Goal: Task Accomplishment & Management: Use online tool/utility

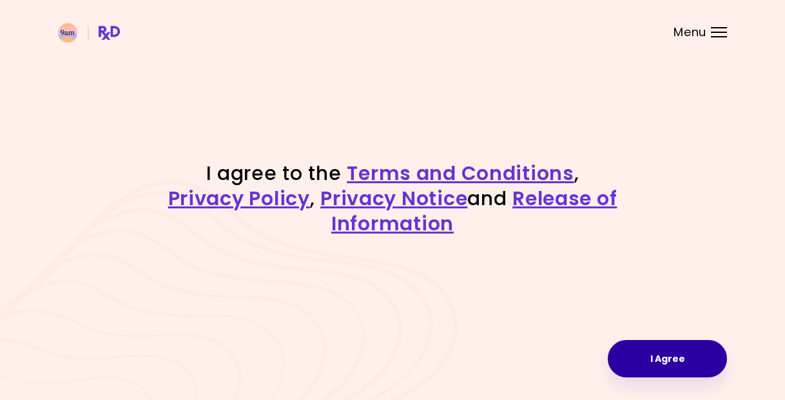
click at [646, 357] on button "I Agree" at bounding box center [667, 358] width 119 height 37
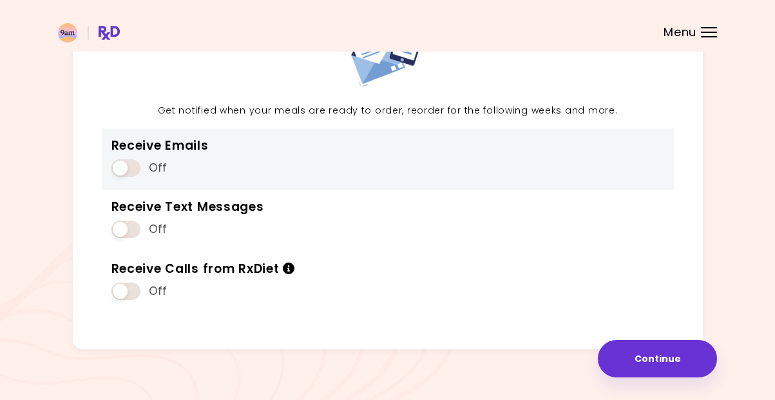
scroll to position [135, 0]
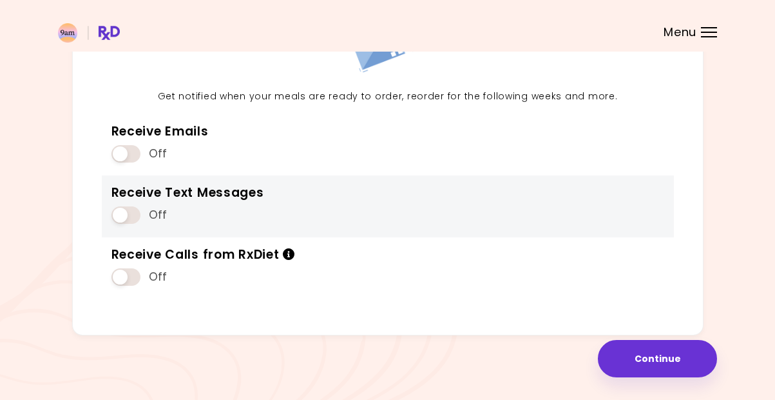
click at [134, 210] on span at bounding box center [125, 214] width 29 height 17
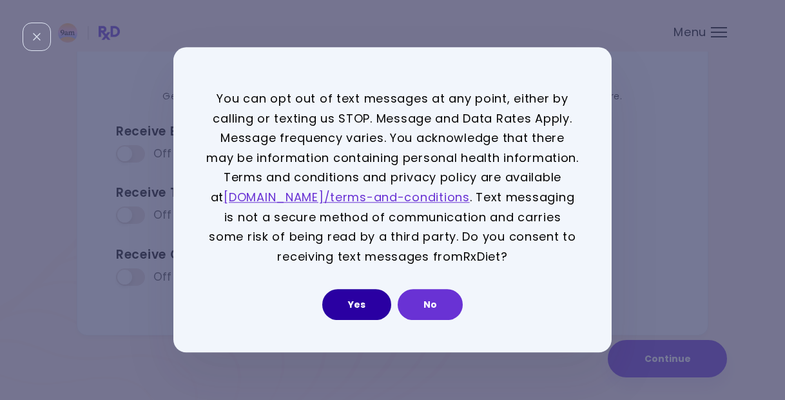
click at [369, 309] on button "Yes" at bounding box center [356, 304] width 69 height 31
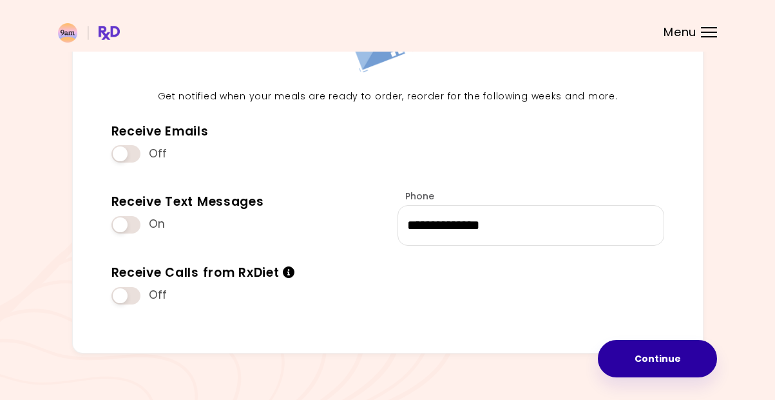
click at [671, 363] on button "Continue" at bounding box center [657, 358] width 119 height 37
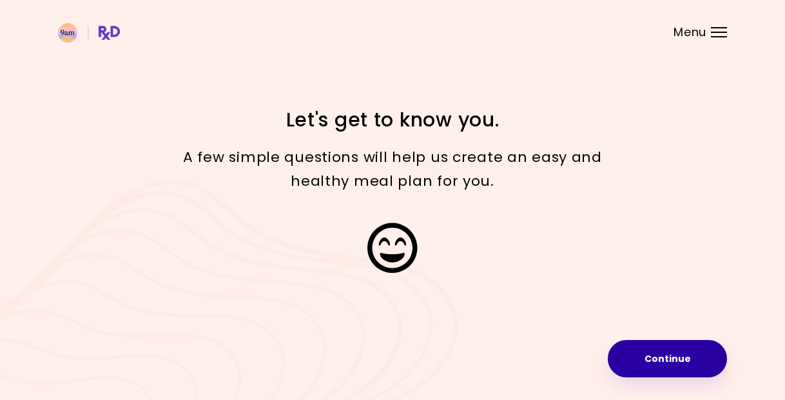
click at [672, 358] on button "Continue" at bounding box center [667, 358] width 119 height 37
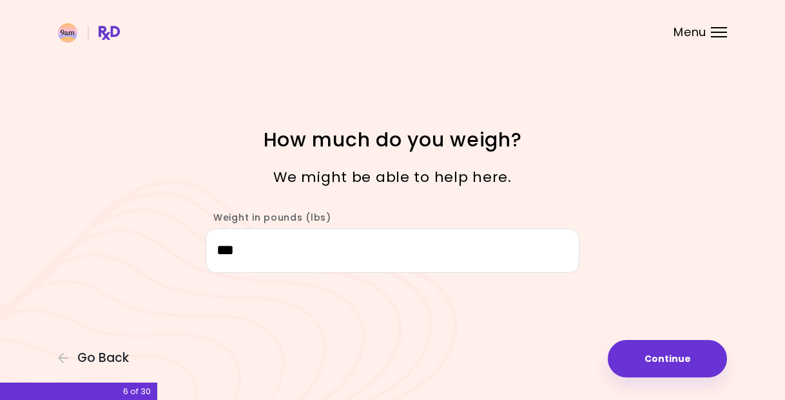
drag, startPoint x: 249, startPoint y: 254, endPoint x: 212, endPoint y: 254, distance: 36.7
click at [212, 254] on input "***" at bounding box center [393, 250] width 374 height 44
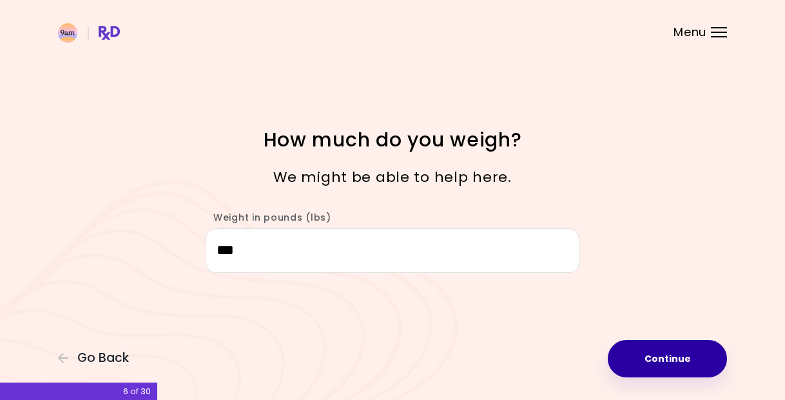
type input "***"
click at [699, 365] on button "Continue" at bounding box center [667, 358] width 119 height 37
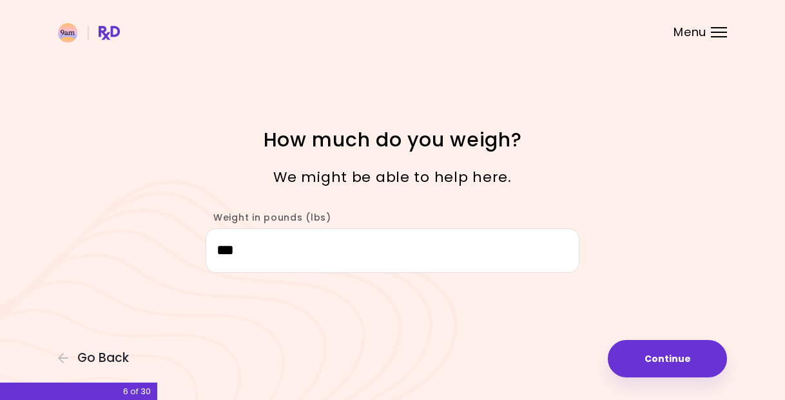
select select "****"
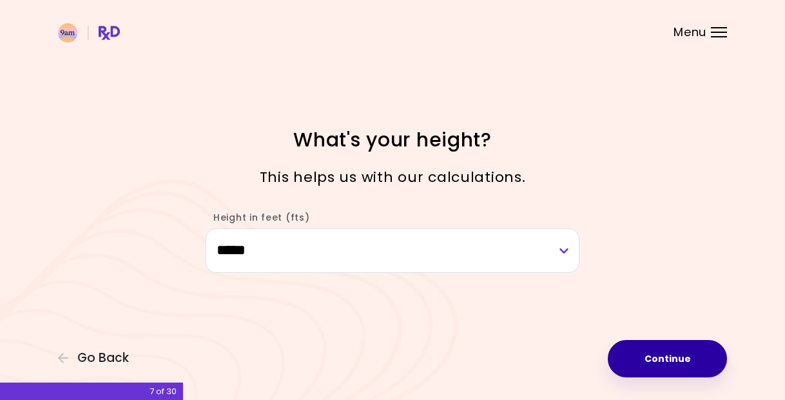
click at [658, 357] on button "Continue" at bounding box center [667, 358] width 119 height 37
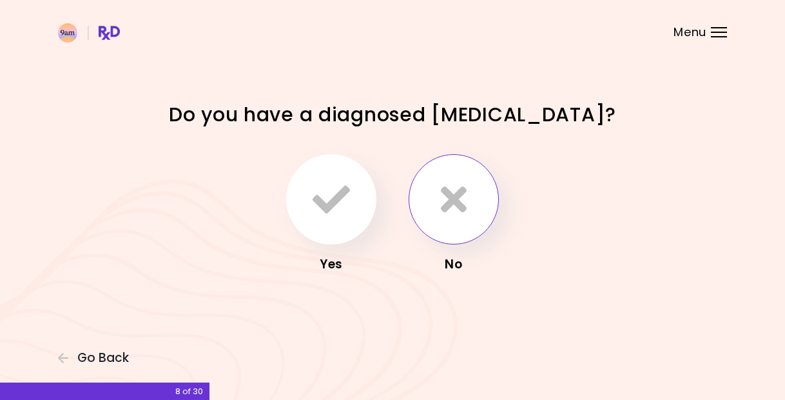
click at [458, 209] on icon "button" at bounding box center [454, 198] width 26 height 37
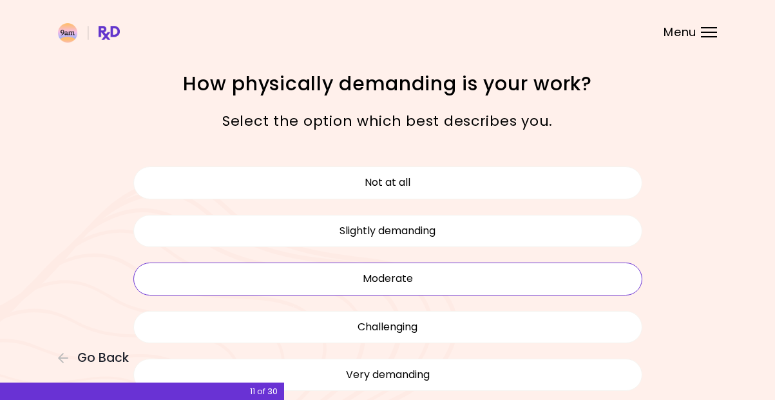
click at [419, 285] on button "Moderate" at bounding box center [387, 278] width 509 height 32
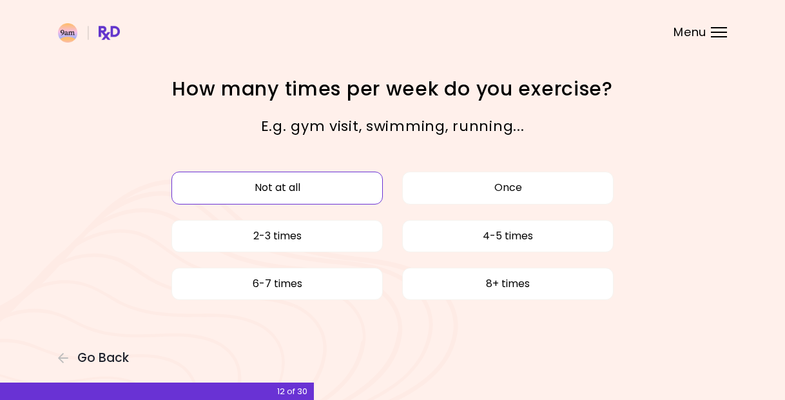
click at [336, 197] on button "Not at all" at bounding box center [276, 187] width 211 height 32
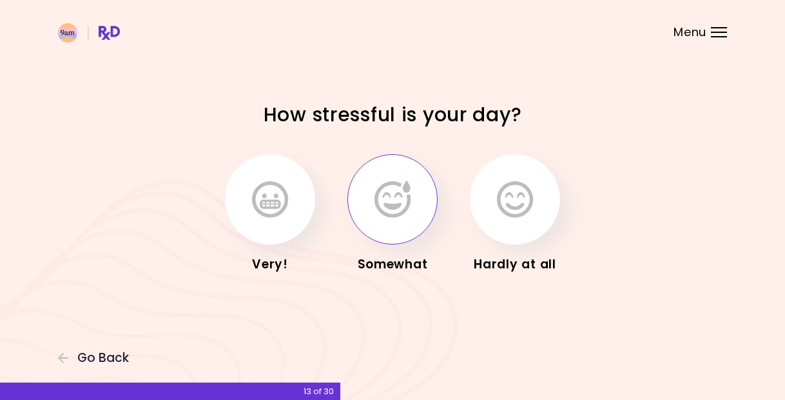
click at [404, 215] on icon "button" at bounding box center [392, 198] width 36 height 37
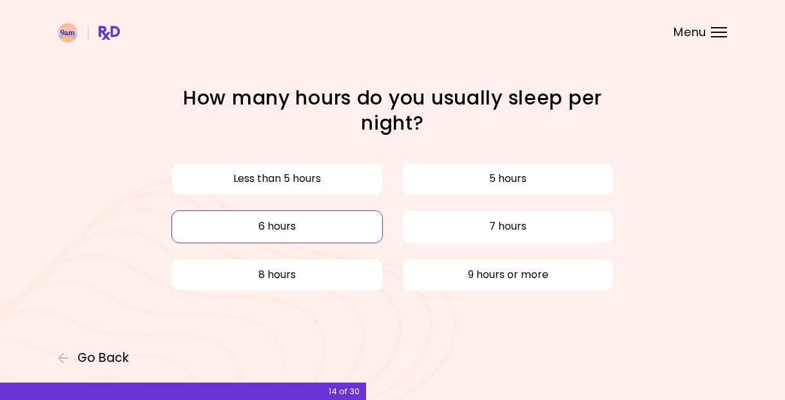
click at [348, 224] on button "6 hours" at bounding box center [276, 226] width 211 height 32
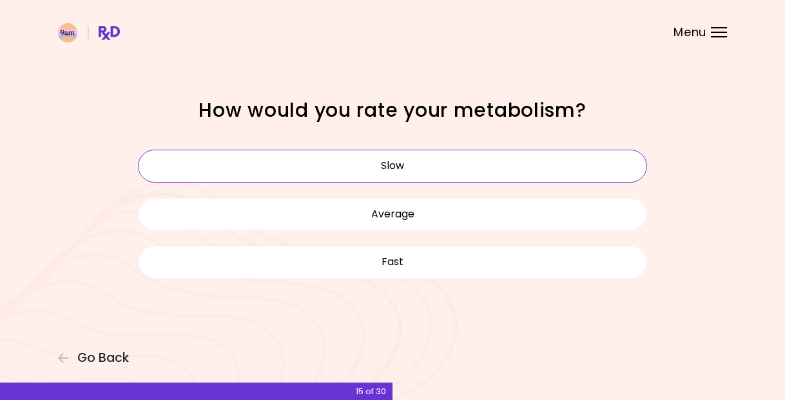
click at [474, 168] on button "Slow" at bounding box center [392, 165] width 509 height 32
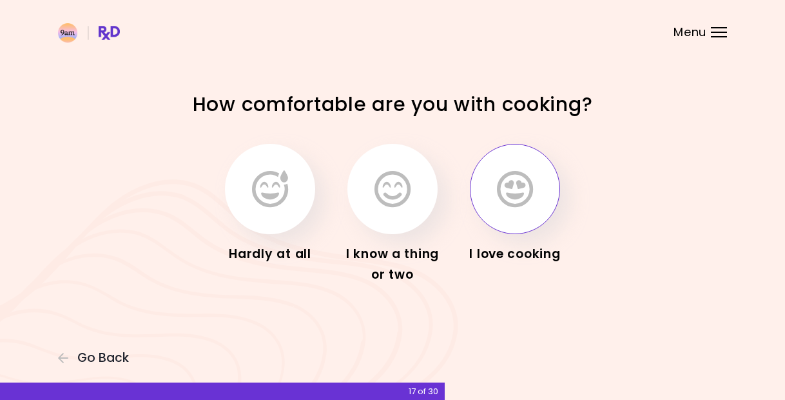
click at [515, 193] on icon "button" at bounding box center [515, 188] width 36 height 37
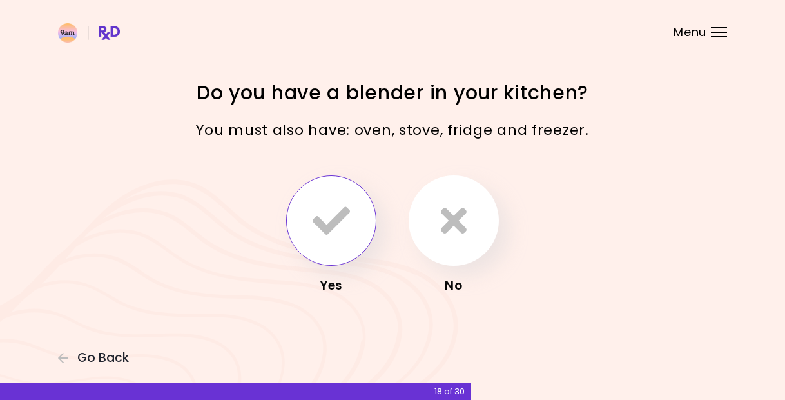
click at [343, 218] on icon "button" at bounding box center [331, 220] width 37 height 37
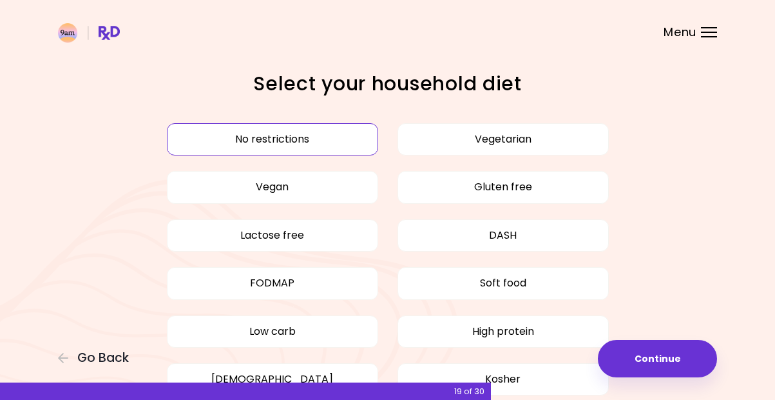
click at [348, 142] on button "No restrictions" at bounding box center [272, 139] width 211 height 32
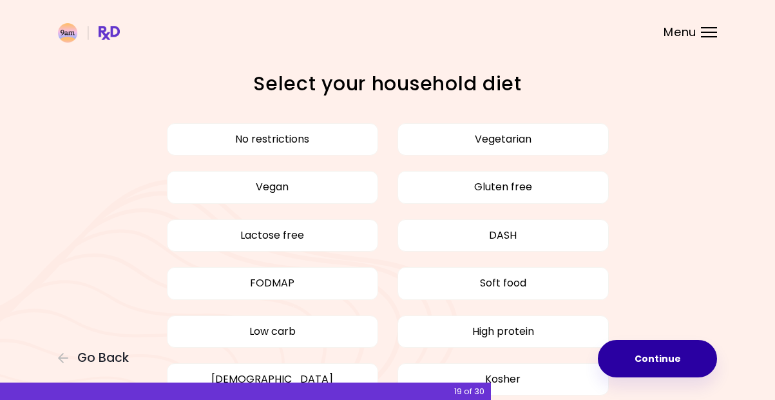
click at [668, 359] on button "Continue" at bounding box center [657, 358] width 119 height 37
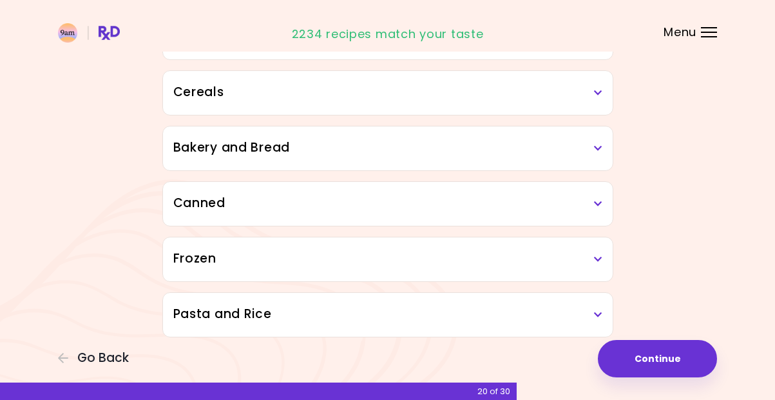
scroll to position [737, 0]
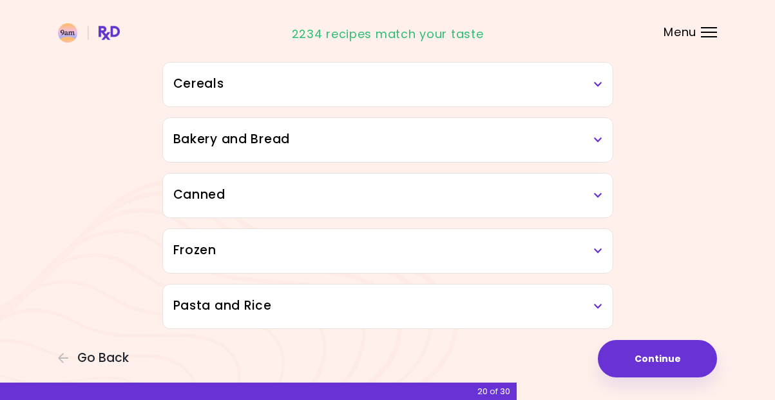
click at [401, 309] on h3 "Pasta and Rice" at bounding box center [387, 305] width 429 height 19
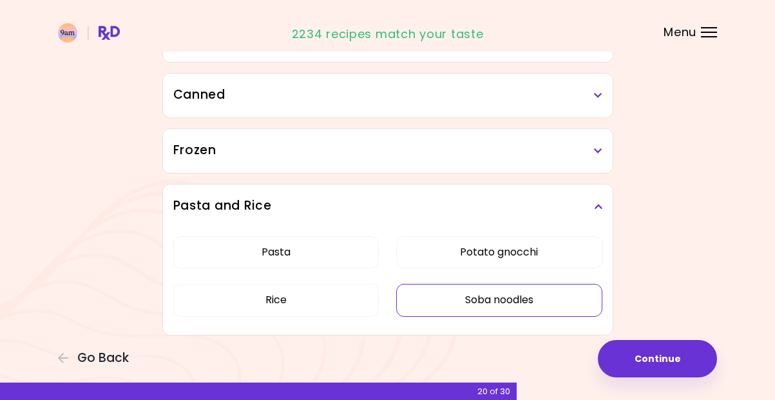
scroll to position [843, 0]
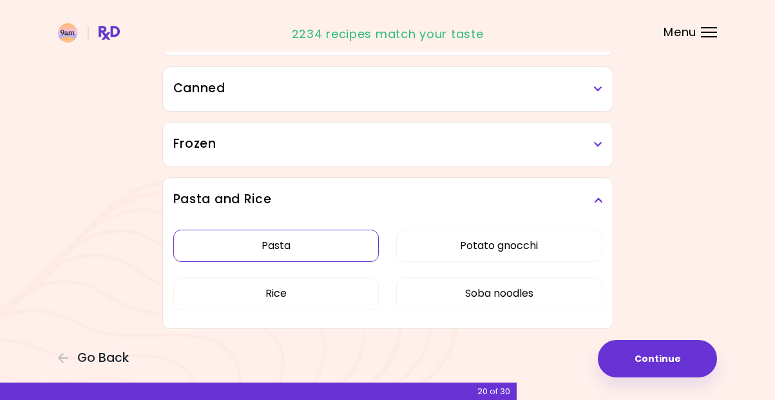
click at [304, 247] on button "Pasta" at bounding box center [276, 245] width 206 height 32
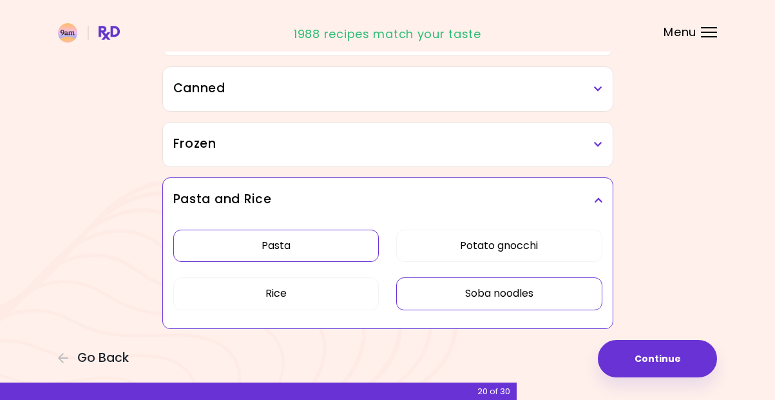
drag, startPoint x: 502, startPoint y: 297, endPoint x: 505, endPoint y: 284, distance: 13.1
click at [502, 296] on button "Soba noodles" at bounding box center [499, 293] width 206 height 32
click at [599, 151] on h3 "Frozen" at bounding box center [387, 144] width 429 height 19
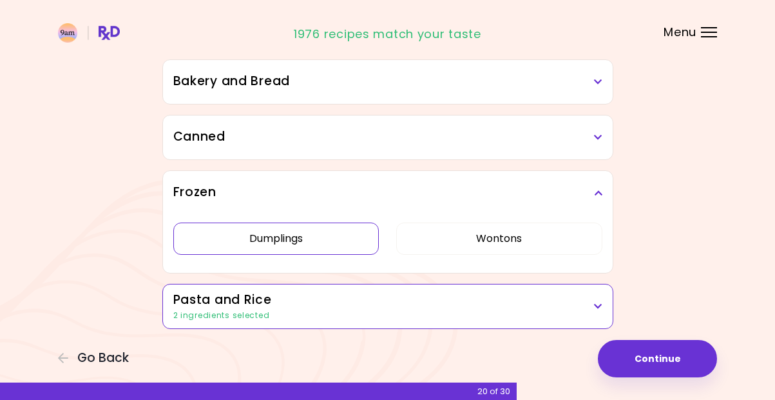
click at [311, 222] on button "Dumplings" at bounding box center [276, 238] width 206 height 32
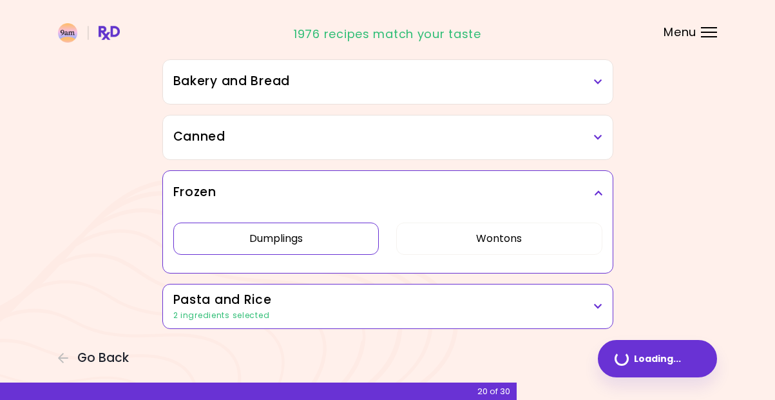
scroll to position [795, 0]
click at [501, 238] on button "Wontons" at bounding box center [499, 238] width 206 height 32
click at [600, 187] on h3 "Frozen" at bounding box center [387, 192] width 429 height 19
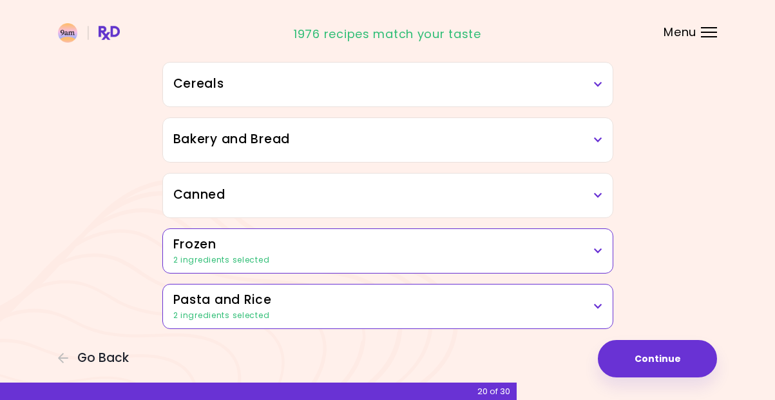
click at [597, 186] on div "Canned" at bounding box center [388, 195] width 450 height 44
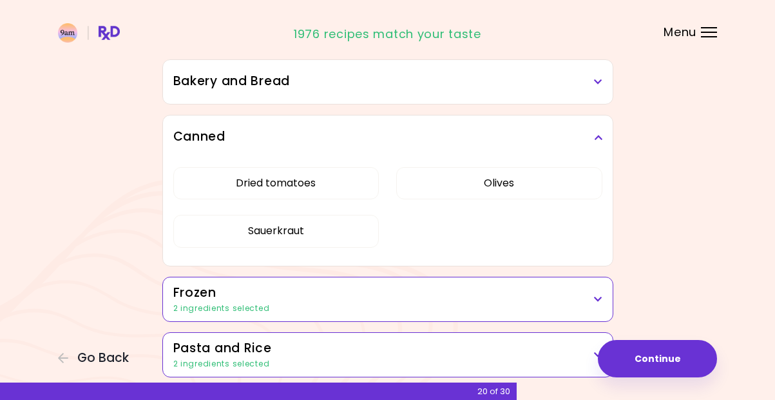
click at [601, 141] on icon at bounding box center [598, 137] width 8 height 9
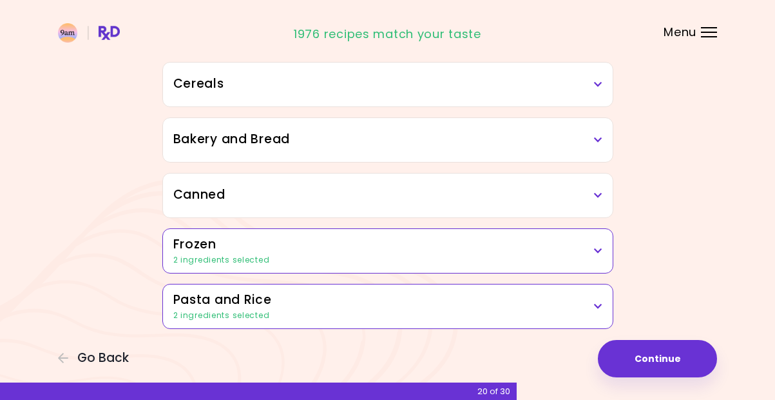
scroll to position [737, 0]
click at [601, 139] on icon at bounding box center [598, 139] width 8 height 9
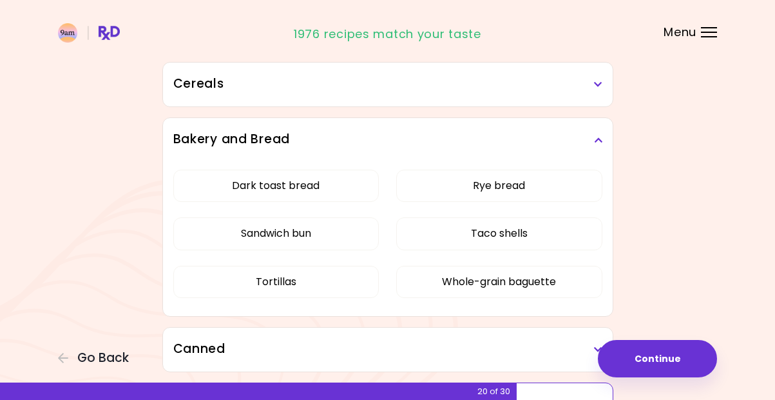
scroll to position [795, 0]
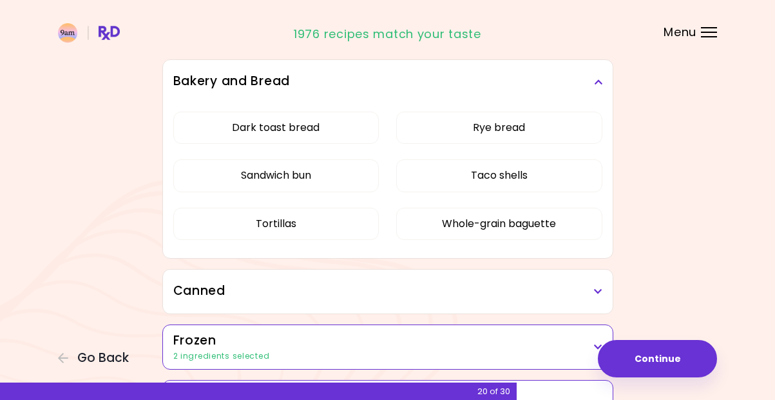
click at [601, 139] on button "Rye bread" at bounding box center [499, 127] width 206 height 32
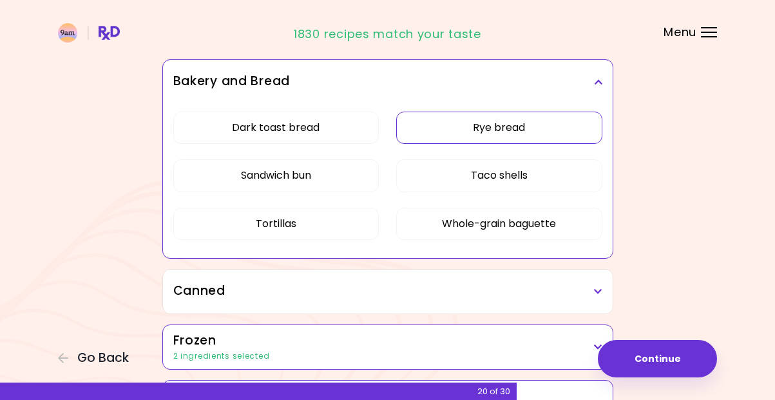
click at [599, 85] on icon at bounding box center [598, 81] width 8 height 9
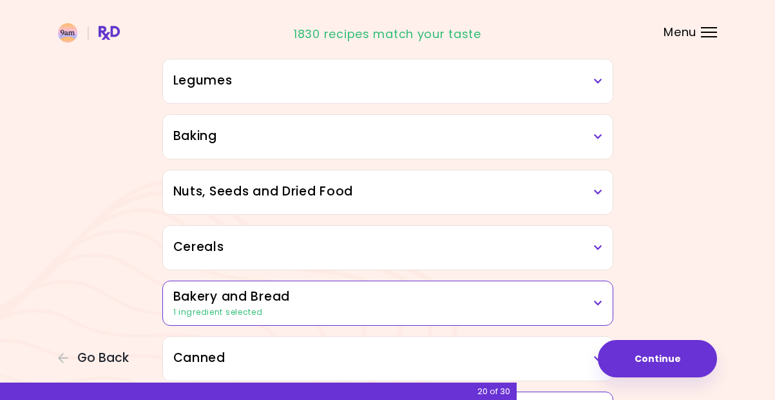
scroll to position [544, 0]
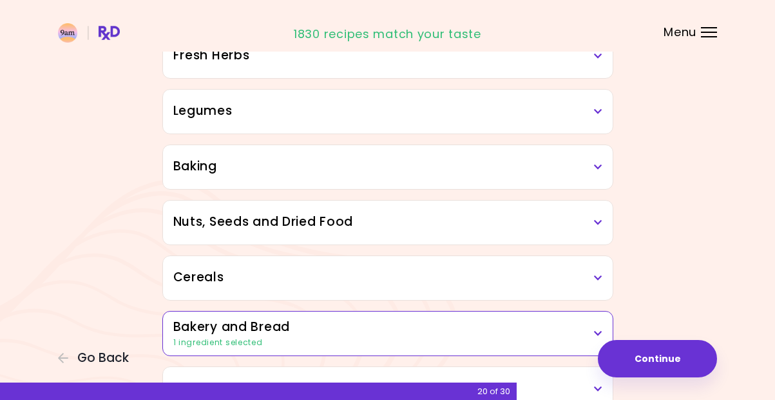
click at [601, 271] on h3 "Cereals" at bounding box center [387, 277] width 429 height 19
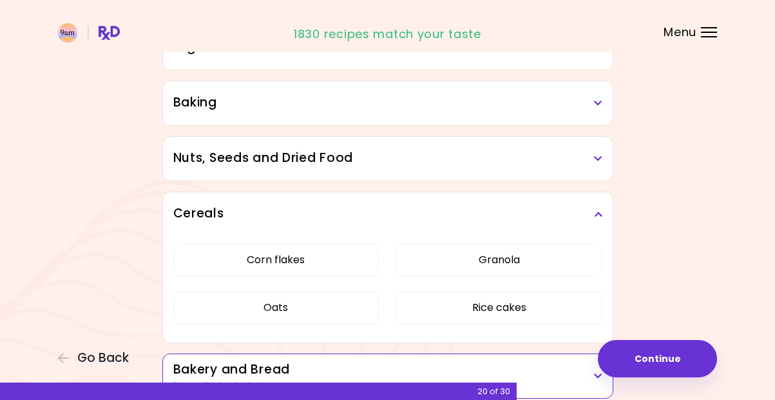
scroll to position [608, 0]
click at [599, 215] on icon at bounding box center [598, 213] width 8 height 9
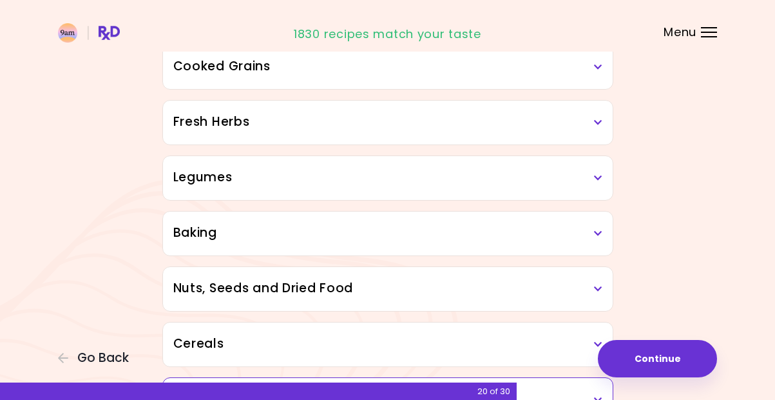
scroll to position [415, 0]
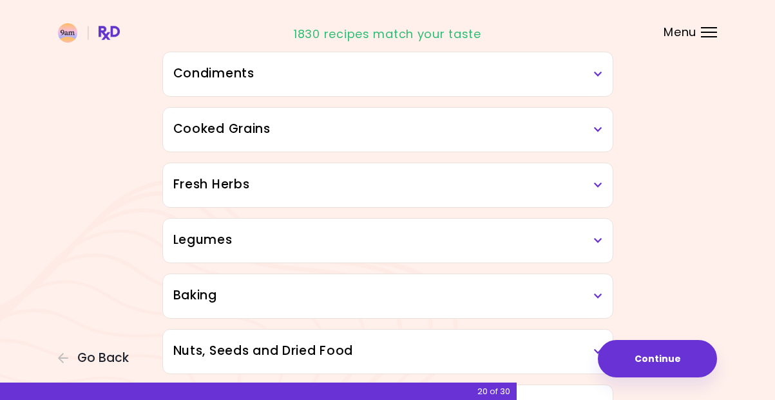
click at [581, 250] on div "Legumes" at bounding box center [388, 240] width 450 height 44
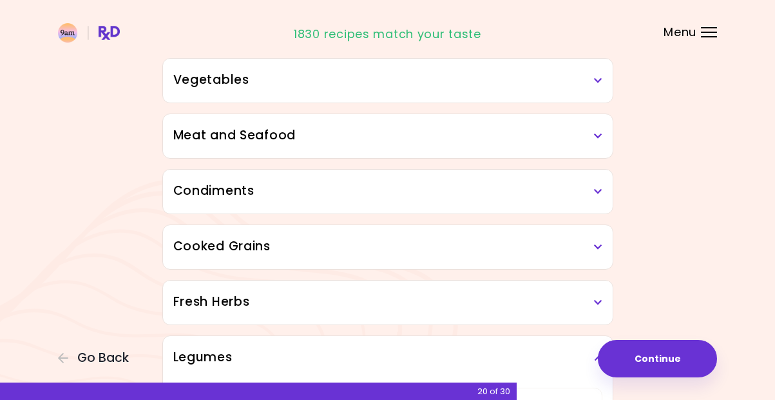
scroll to position [286, 0]
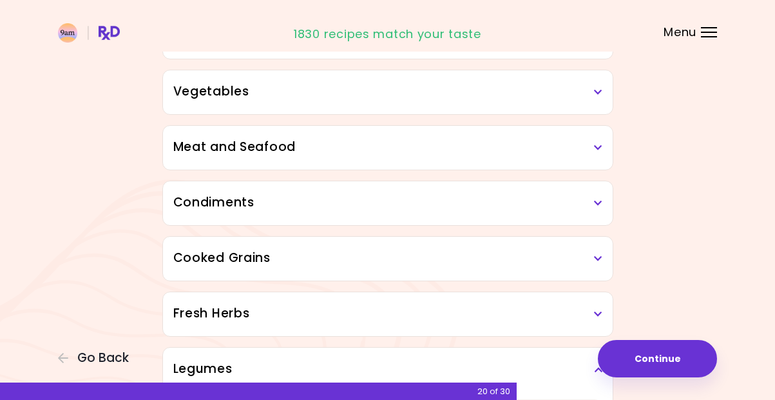
click at [595, 315] on icon at bounding box center [598, 313] width 8 height 9
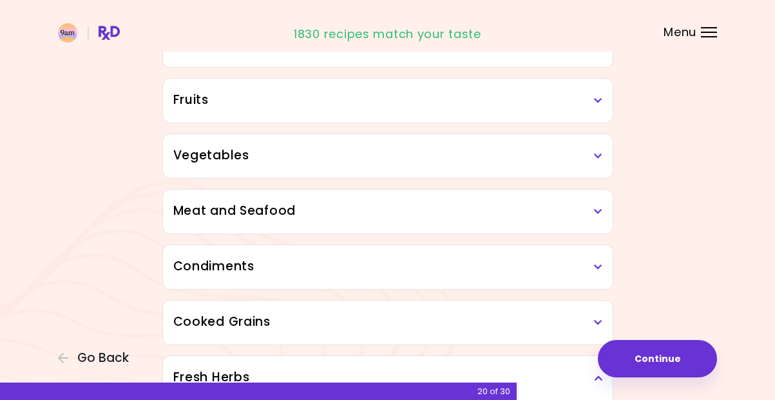
scroll to position [222, 0]
click at [467, 330] on h3 "Cooked Grains" at bounding box center [387, 322] width 429 height 19
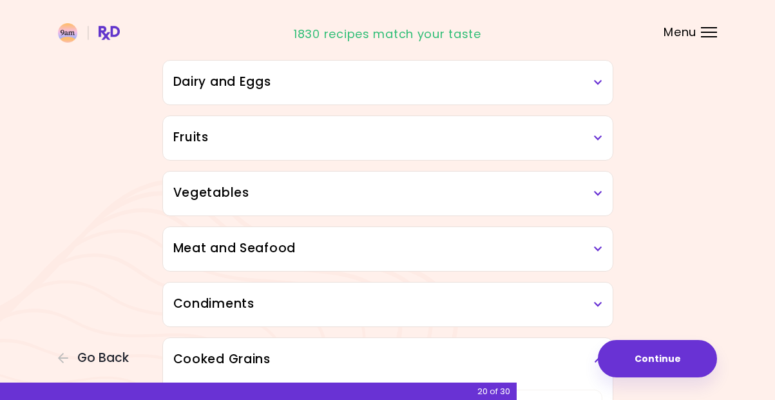
scroll to position [157, 0]
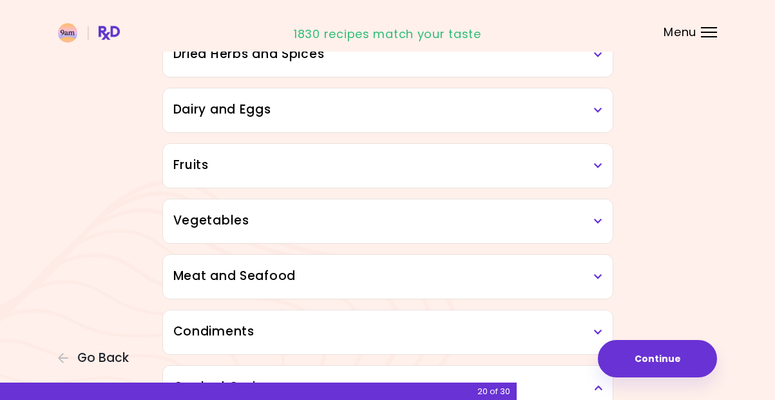
click at [314, 271] on h3 "Meat and Seafood" at bounding box center [387, 276] width 429 height 19
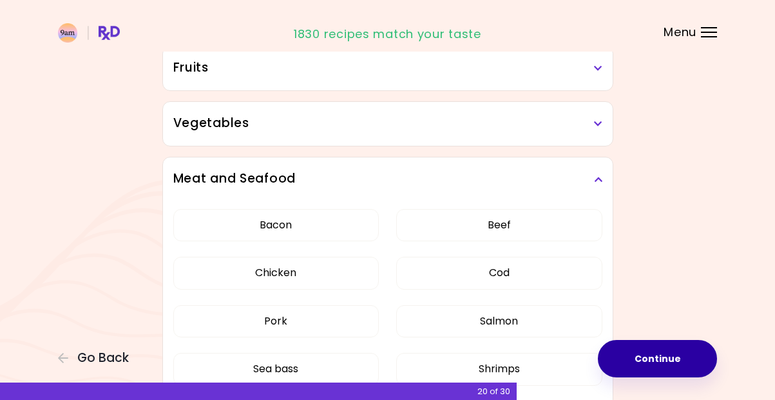
scroll to position [258, 0]
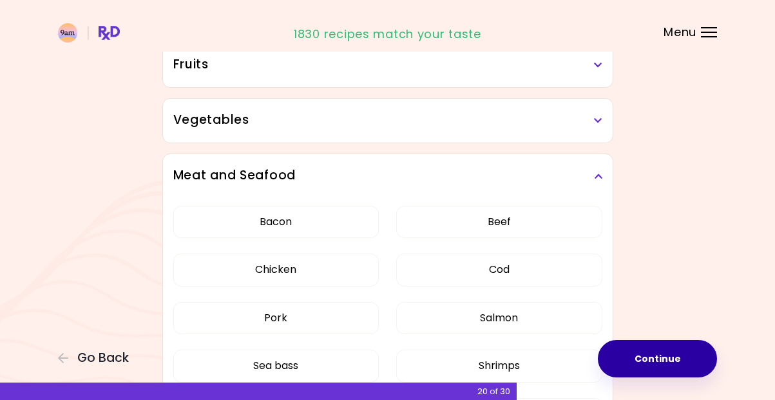
click at [664, 371] on button "Continue" at bounding box center [657, 358] width 119 height 37
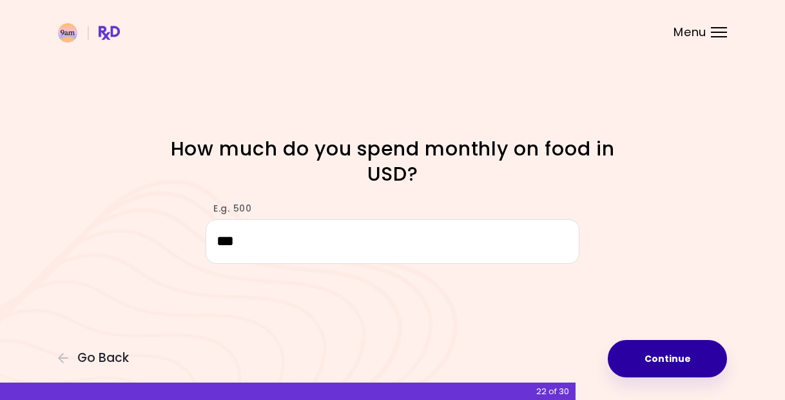
type input "***"
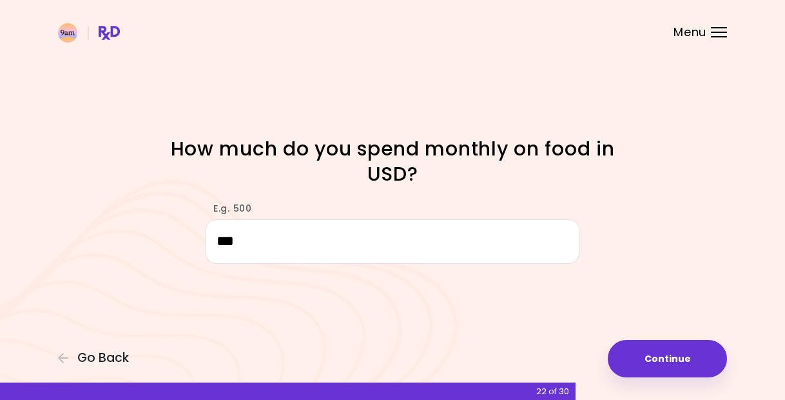
click at [695, 363] on button "Continue" at bounding box center [667, 358] width 119 height 37
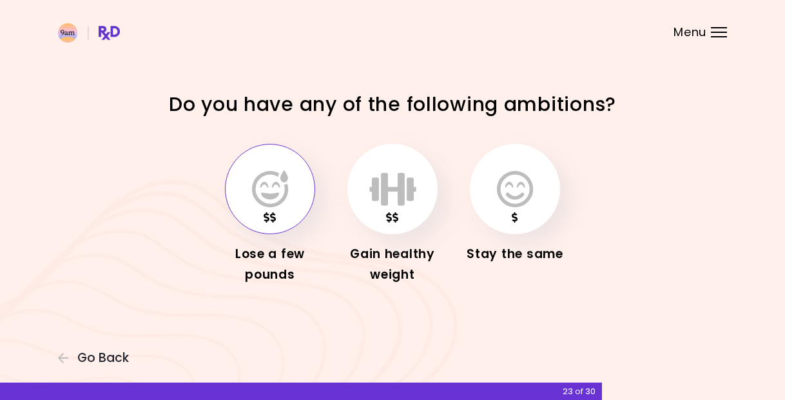
click at [292, 209] on button "button" at bounding box center [270, 189] width 90 height 90
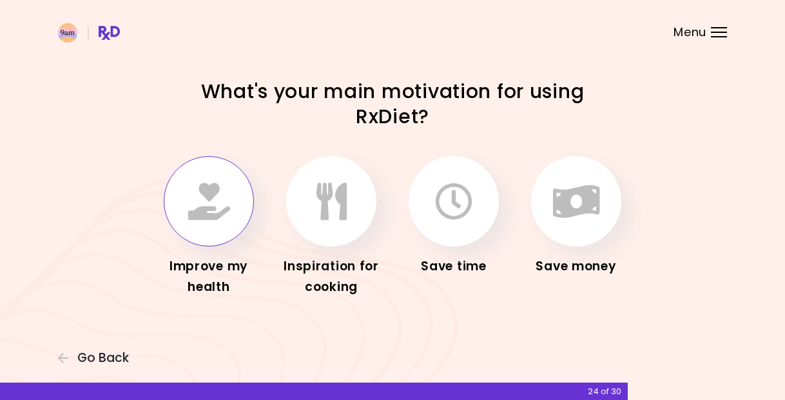
click at [218, 215] on icon "button" at bounding box center [209, 200] width 42 height 37
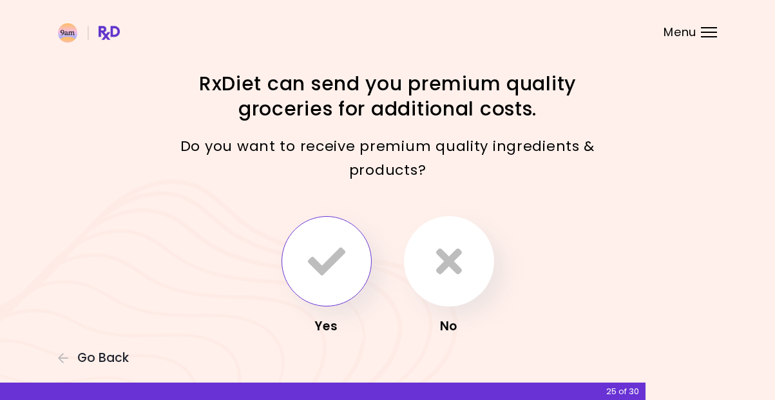
click at [331, 266] on icon "button" at bounding box center [326, 260] width 37 height 37
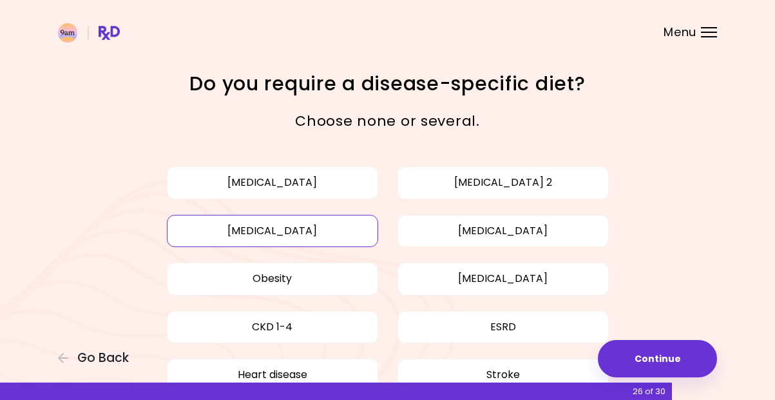
click at [303, 232] on button "[MEDICAL_DATA]" at bounding box center [272, 231] width 211 height 32
click at [310, 277] on button "Obesity" at bounding box center [272, 278] width 211 height 32
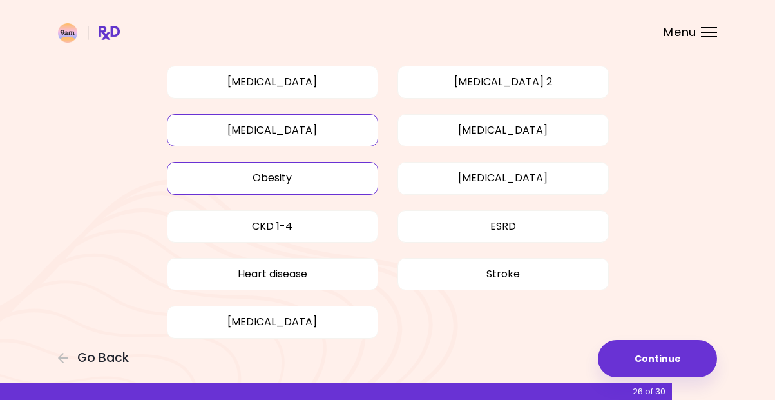
scroll to position [129, 0]
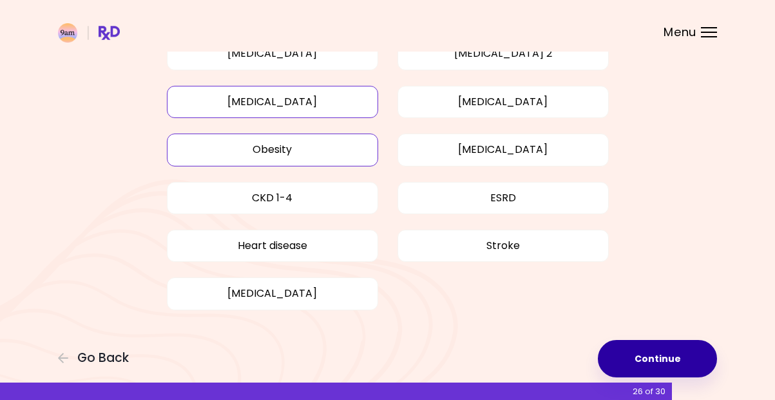
click at [660, 348] on button "Continue" at bounding box center [657, 358] width 119 height 37
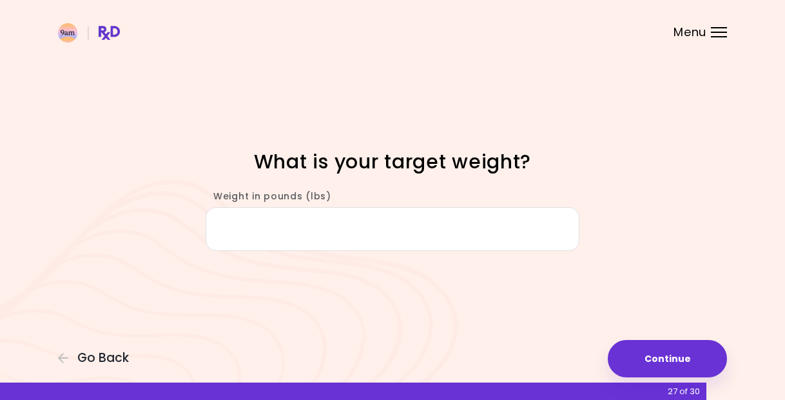
click at [381, 236] on input "Weight in pounds (lbs)" at bounding box center [393, 229] width 374 height 44
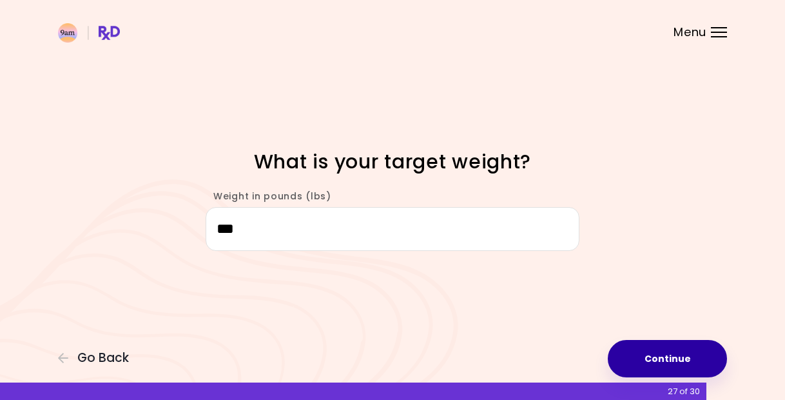
type input "***"
click at [676, 350] on button "Continue" at bounding box center [667, 358] width 119 height 37
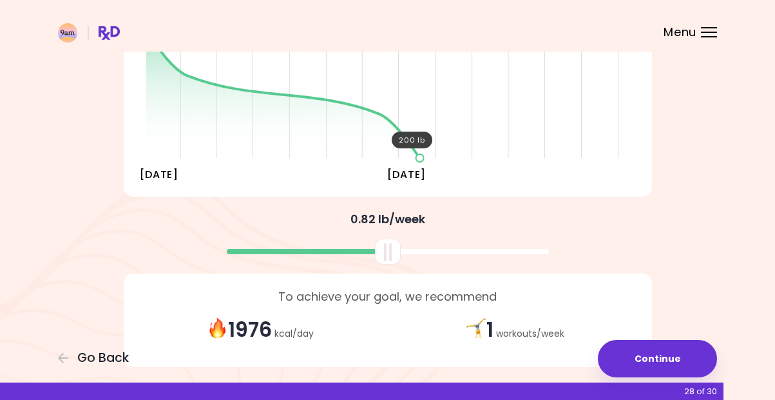
scroll to position [258, 0]
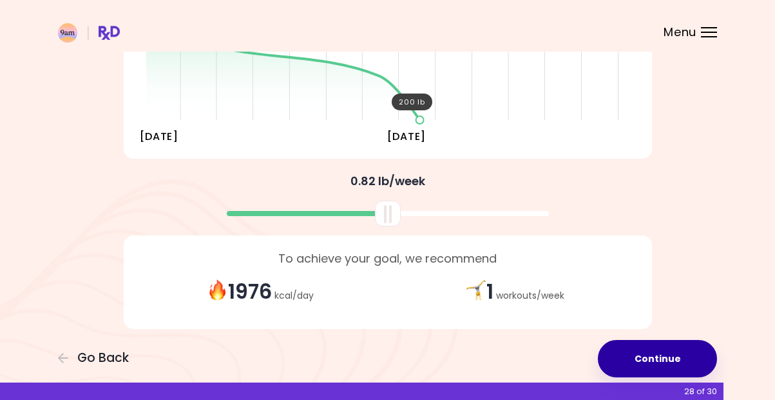
click at [675, 358] on button "Continue" at bounding box center [657, 358] width 119 height 37
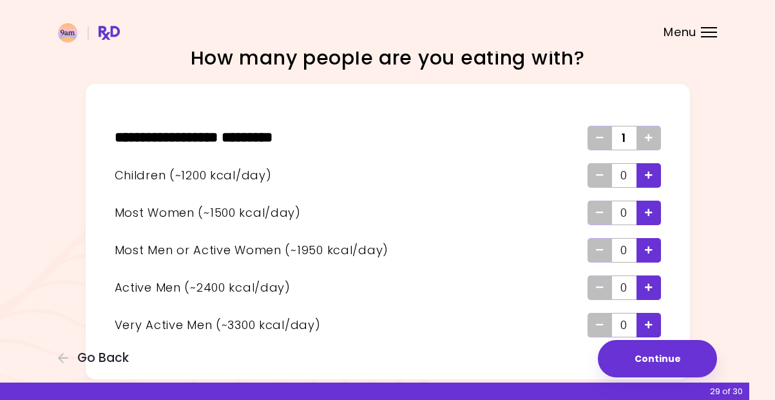
scroll to position [64, 0]
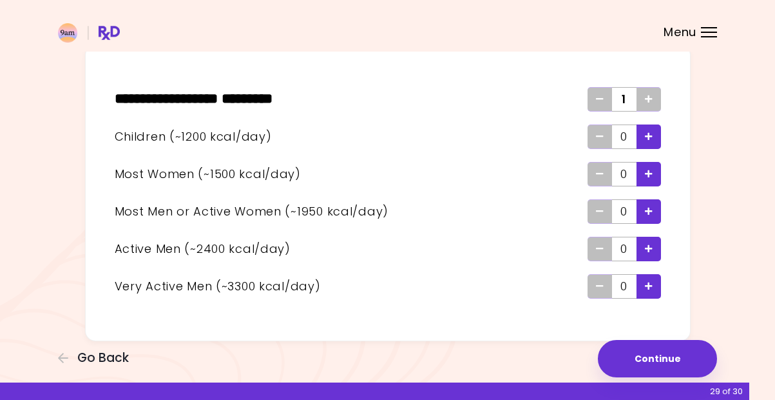
click at [652, 144] on span "Add - Child" at bounding box center [649, 136] width 8 height 21
click at [593, 131] on div "Remove - Child" at bounding box center [600, 136] width 24 height 24
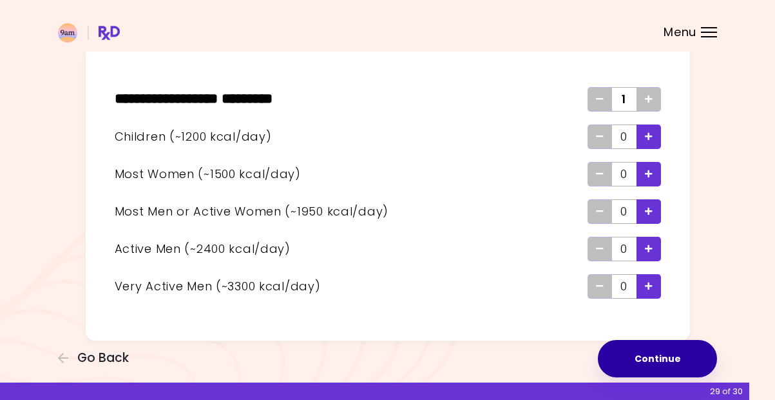
click at [691, 357] on button "Continue" at bounding box center [657, 358] width 119 height 37
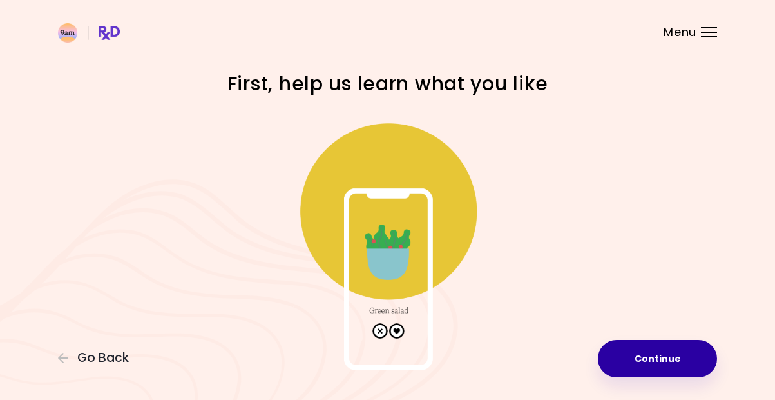
click at [662, 355] on button "Continue" at bounding box center [657, 358] width 119 height 37
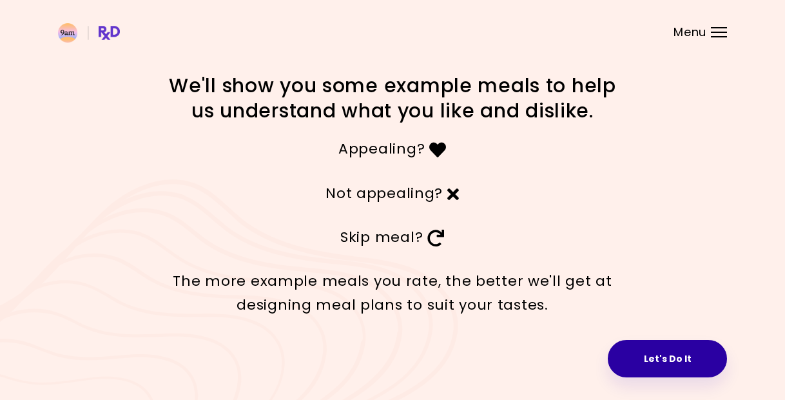
click at [671, 361] on button "Let's Do It" at bounding box center [667, 358] width 119 height 37
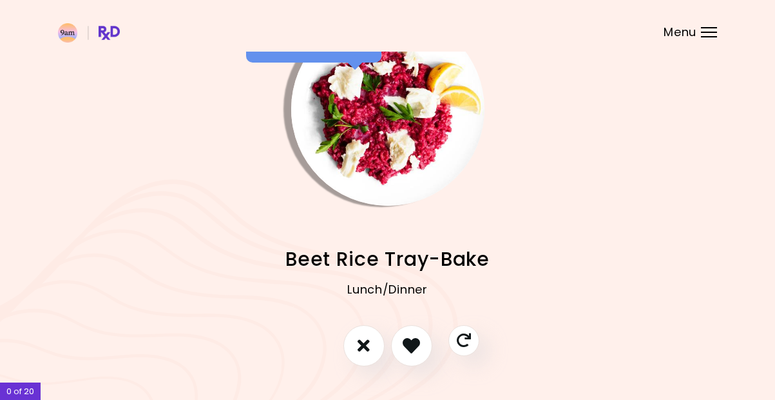
scroll to position [64, 0]
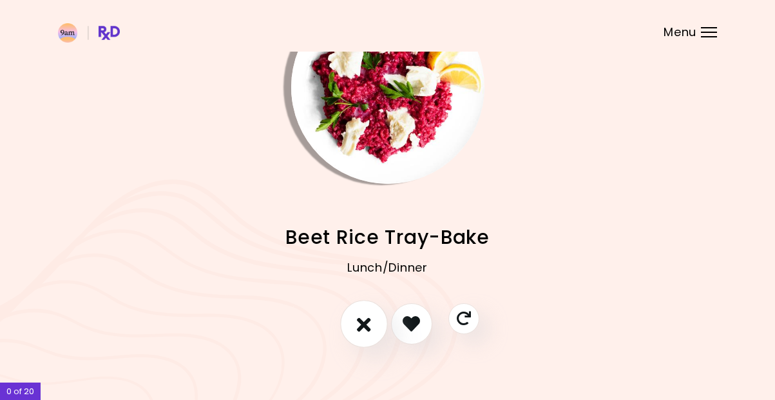
click at [364, 325] on icon "I don't like this recipe" at bounding box center [364, 323] width 14 height 20
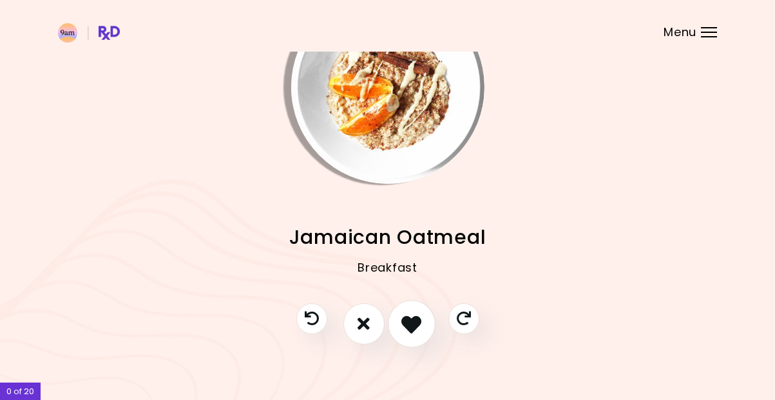
click at [412, 330] on icon "I like this recipe" at bounding box center [411, 323] width 20 height 20
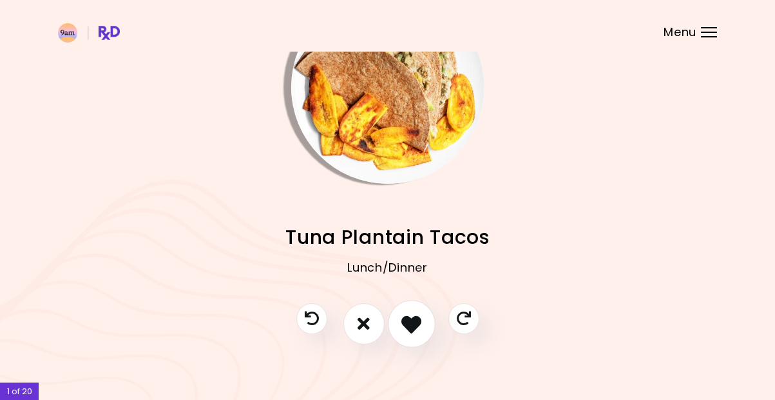
click at [403, 325] on icon "I like this recipe" at bounding box center [411, 323] width 20 height 20
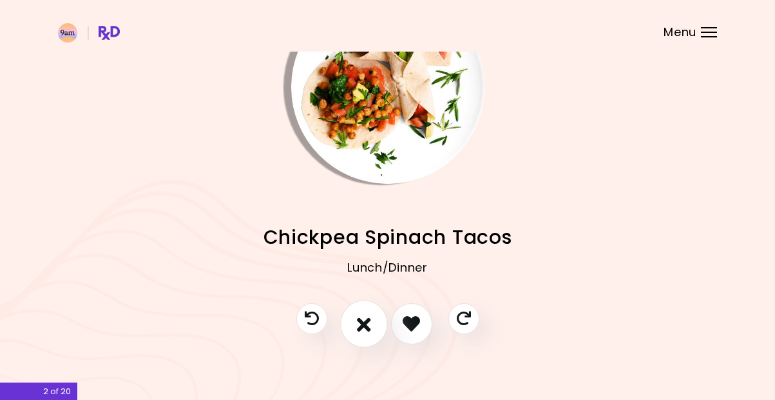
click at [368, 323] on icon "I don't like this recipe" at bounding box center [364, 323] width 14 height 20
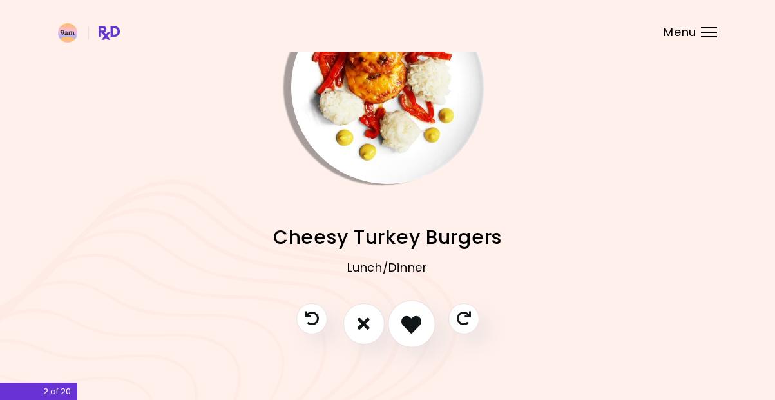
click at [411, 323] on icon "I like this recipe" at bounding box center [411, 323] width 20 height 20
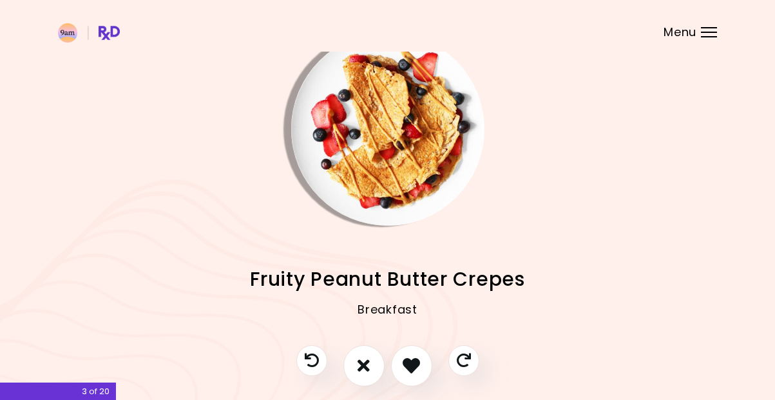
scroll to position [0, 0]
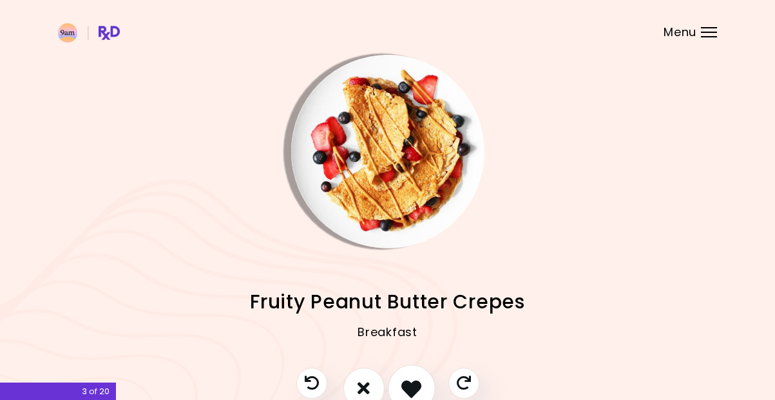
click at [414, 384] on icon "I like this recipe" at bounding box center [411, 388] width 20 height 20
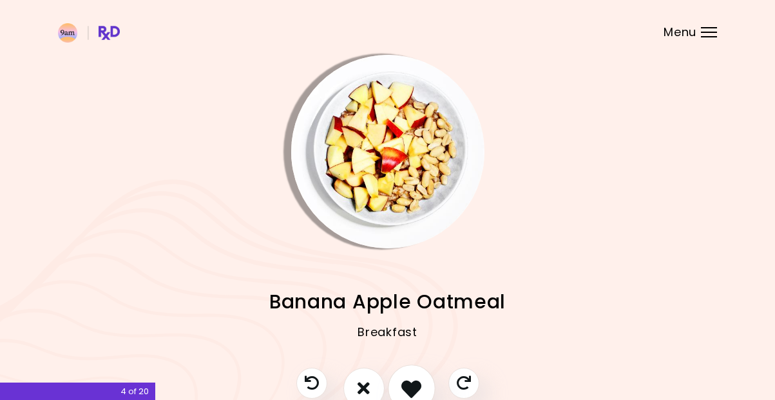
click at [413, 385] on icon "I like this recipe" at bounding box center [411, 388] width 20 height 20
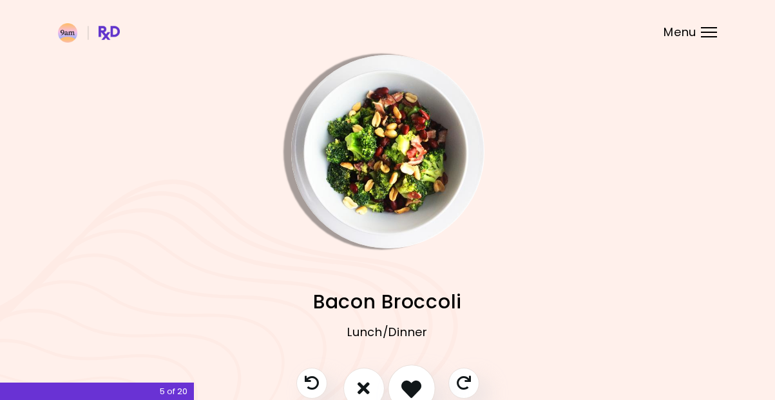
click at [416, 384] on icon "I like this recipe" at bounding box center [411, 388] width 20 height 20
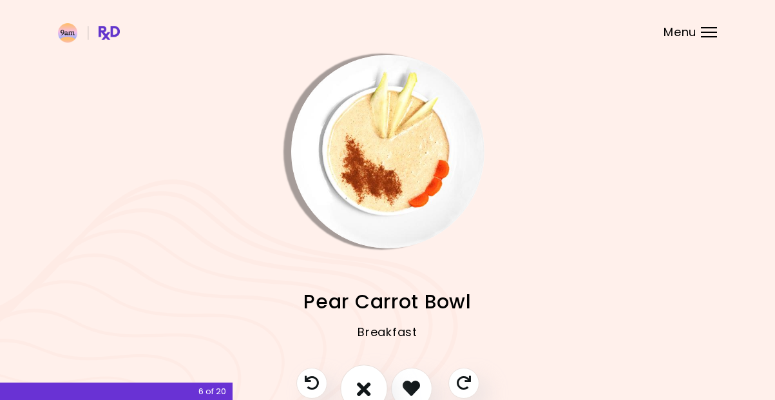
click at [360, 385] on icon "I don't like this recipe" at bounding box center [364, 388] width 14 height 20
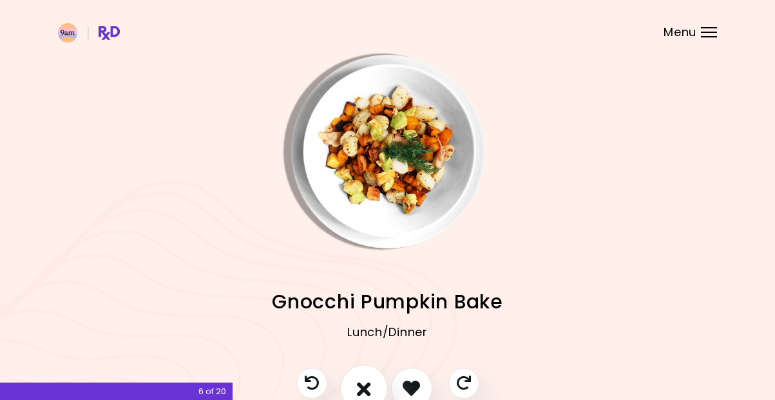
click at [358, 383] on icon "I don't like this recipe" at bounding box center [364, 388] width 14 height 20
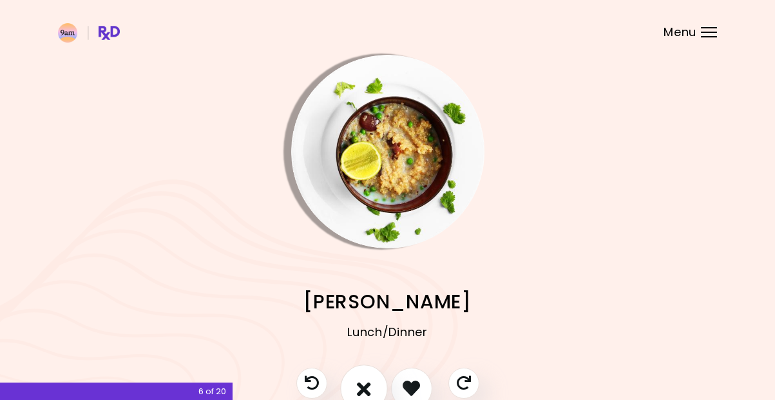
click at [365, 383] on icon "I don't like this recipe" at bounding box center [364, 388] width 14 height 20
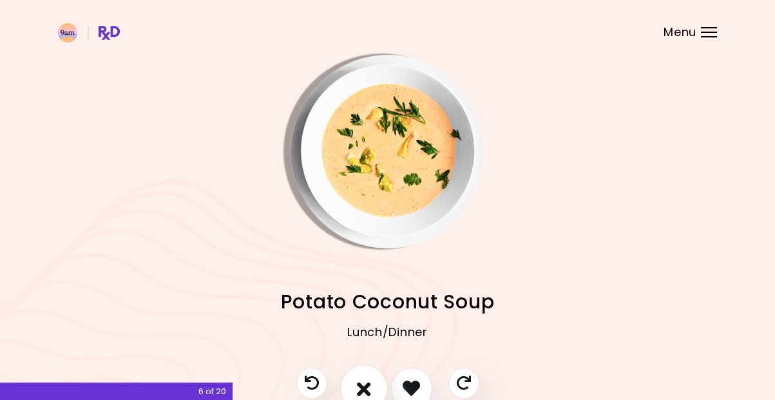
click at [378, 384] on button "I don't like this recipe" at bounding box center [364, 388] width 48 height 48
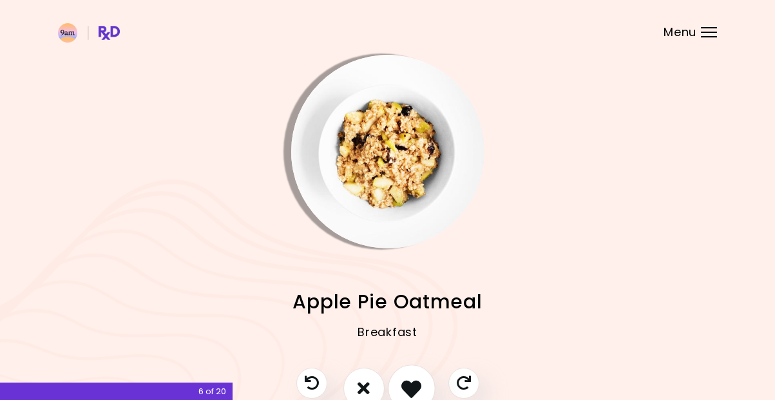
click at [418, 387] on icon "I like this recipe" at bounding box center [411, 388] width 20 height 20
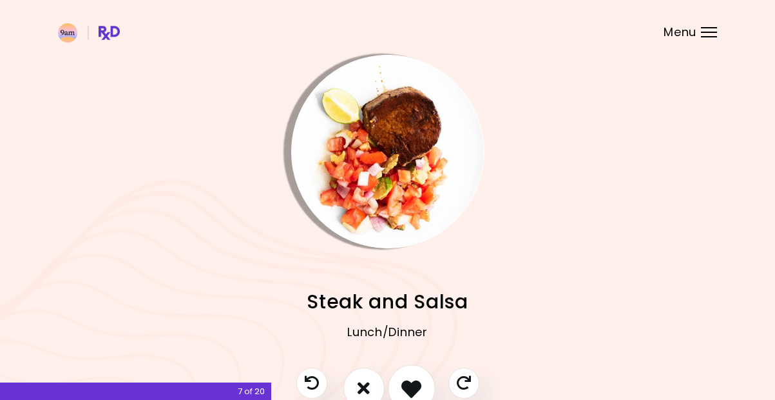
click at [414, 383] on icon "I like this recipe" at bounding box center [411, 388] width 20 height 20
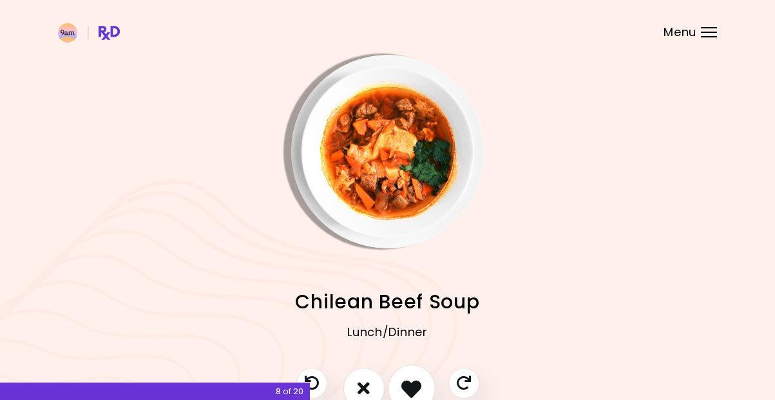
click at [410, 389] on icon "I like this recipe" at bounding box center [411, 388] width 20 height 20
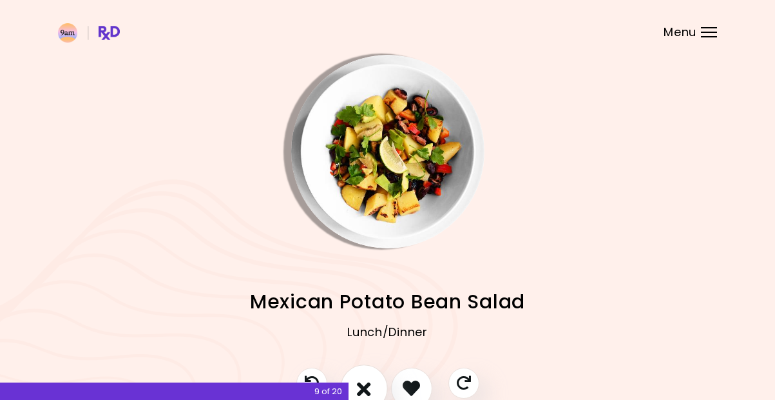
click at [364, 385] on icon "I don't like this recipe" at bounding box center [364, 388] width 14 height 20
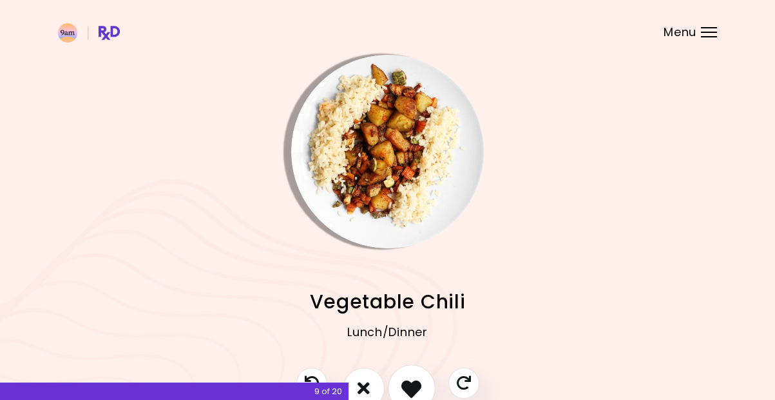
click at [427, 390] on button "I like this recipe" at bounding box center [412, 388] width 48 height 48
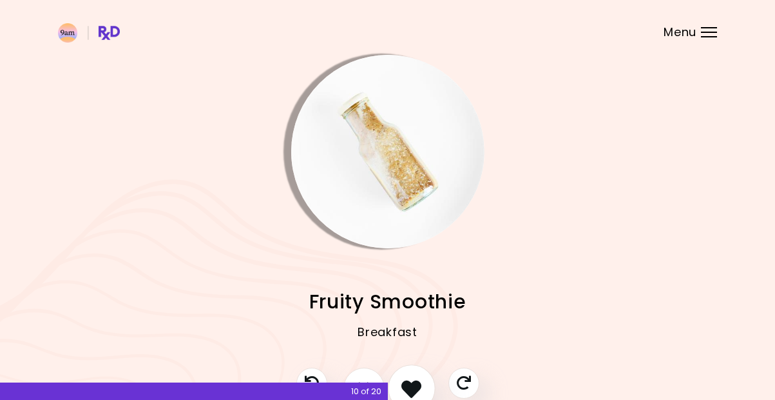
click at [421, 381] on icon "I like this recipe" at bounding box center [411, 388] width 20 height 20
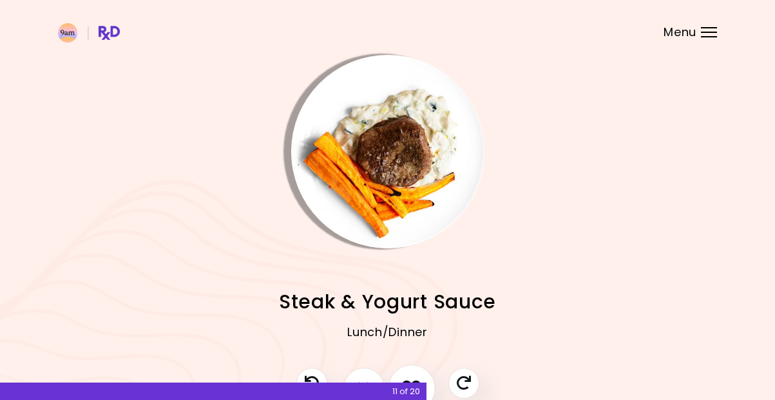
click at [421, 380] on icon "I like this recipe" at bounding box center [411, 388] width 20 height 20
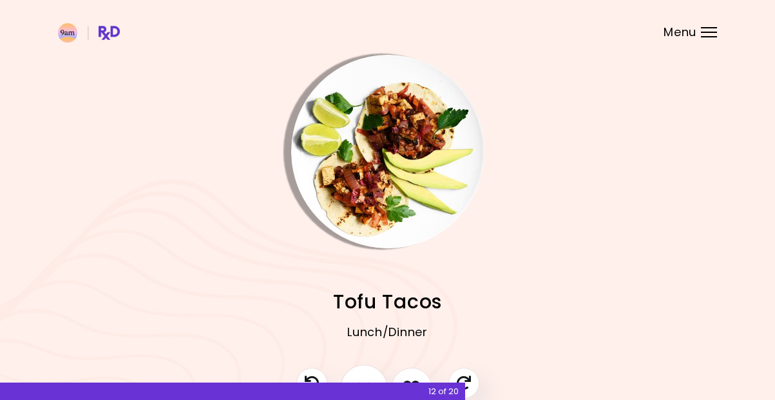
click at [364, 373] on button "I don't like this recipe" at bounding box center [364, 388] width 48 height 48
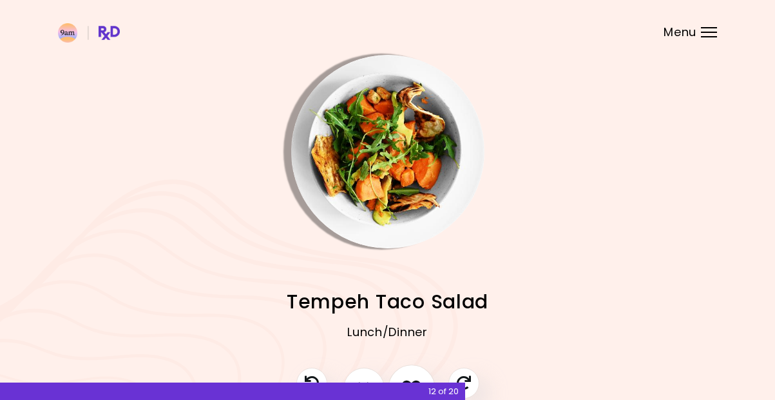
click at [413, 378] on icon "I like this recipe" at bounding box center [411, 388] width 20 height 20
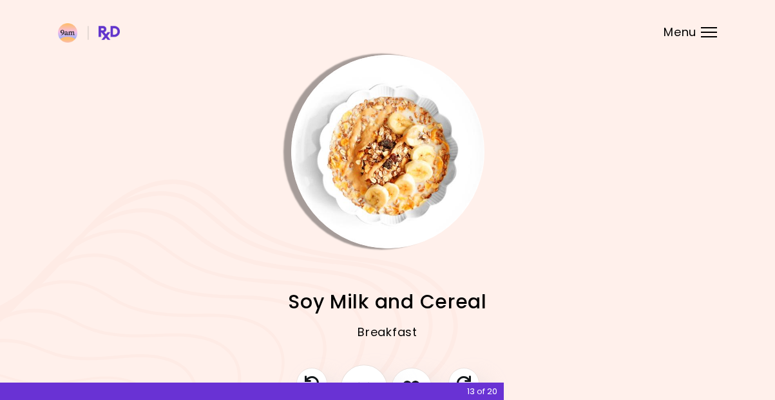
click at [370, 374] on button "I don't like this recipe" at bounding box center [364, 388] width 48 height 48
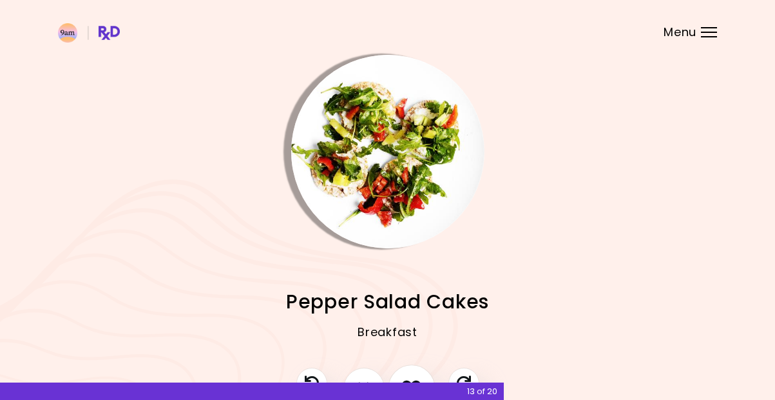
click at [416, 376] on button "I like this recipe" at bounding box center [412, 388] width 48 height 48
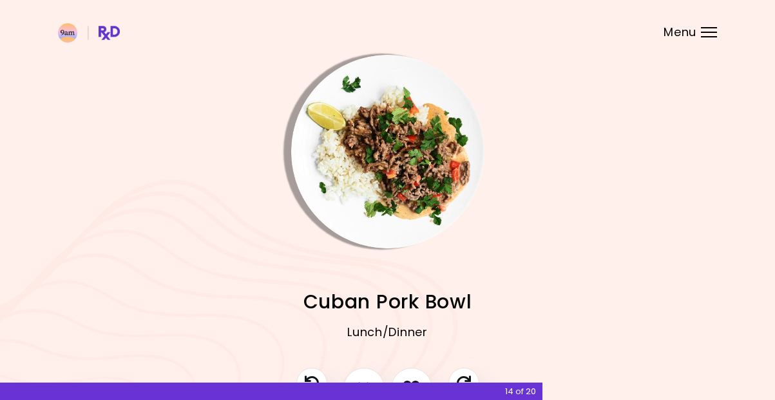
click at [366, 383] on div "14 of 20" at bounding box center [271, 390] width 543 height 17
click at [368, 376] on button "I don't like this recipe" at bounding box center [364, 388] width 48 height 48
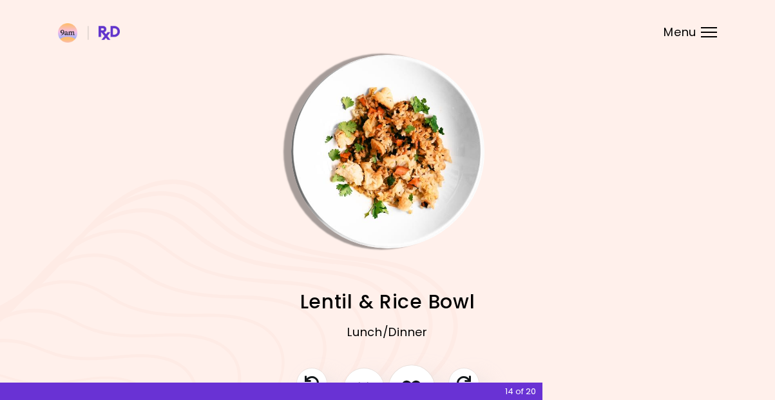
click at [417, 375] on button "I like this recipe" at bounding box center [412, 388] width 48 height 48
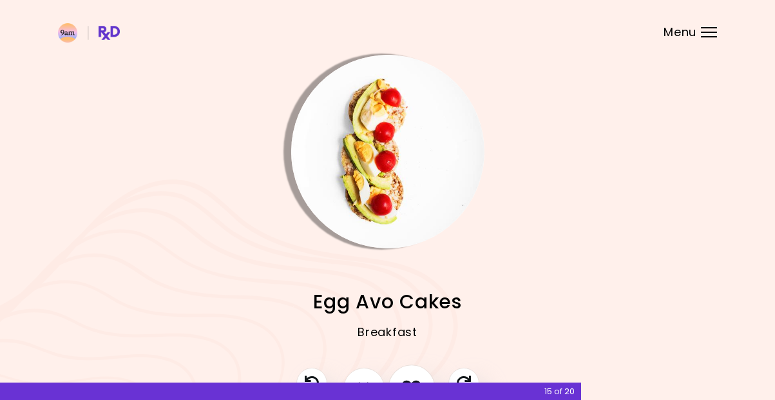
click at [417, 371] on button "I like this recipe" at bounding box center [412, 388] width 48 height 48
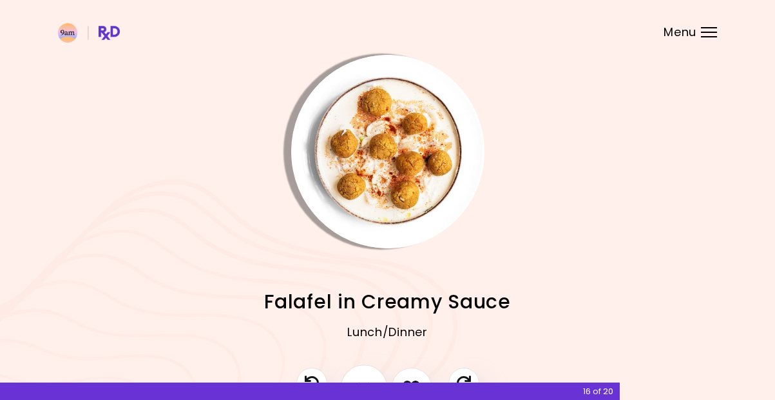
click at [366, 379] on icon "I don't like this recipe" at bounding box center [364, 388] width 14 height 20
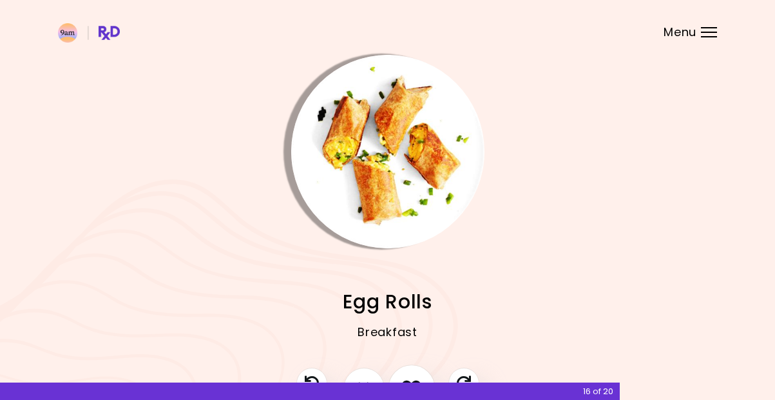
click at [418, 379] on icon "I like this recipe" at bounding box center [411, 388] width 20 height 20
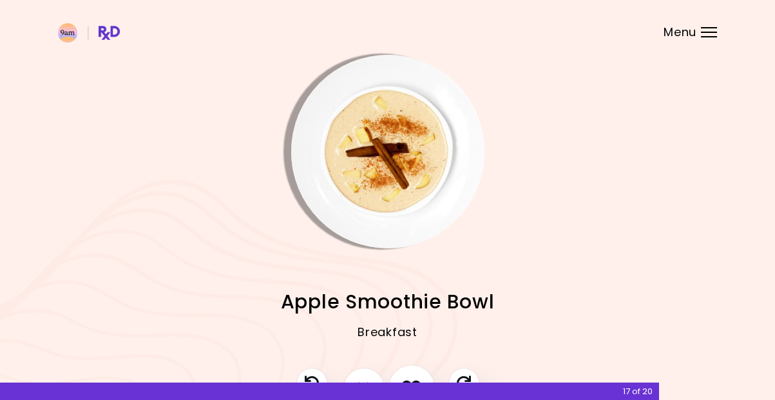
click at [409, 371] on button "I like this recipe" at bounding box center [412, 388] width 48 height 48
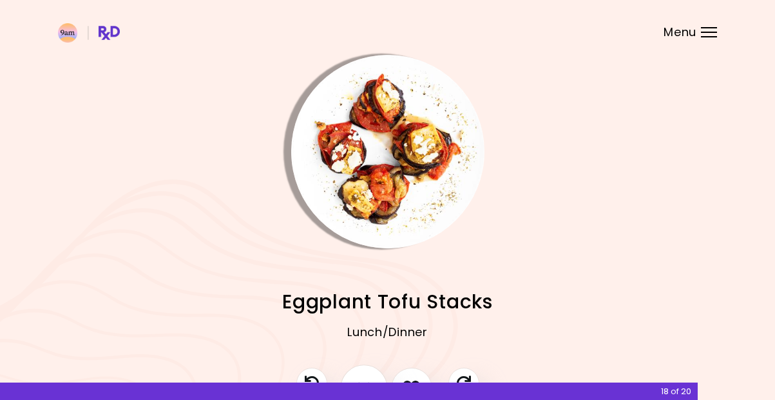
click at [367, 378] on icon "I don't like this recipe" at bounding box center [364, 388] width 14 height 20
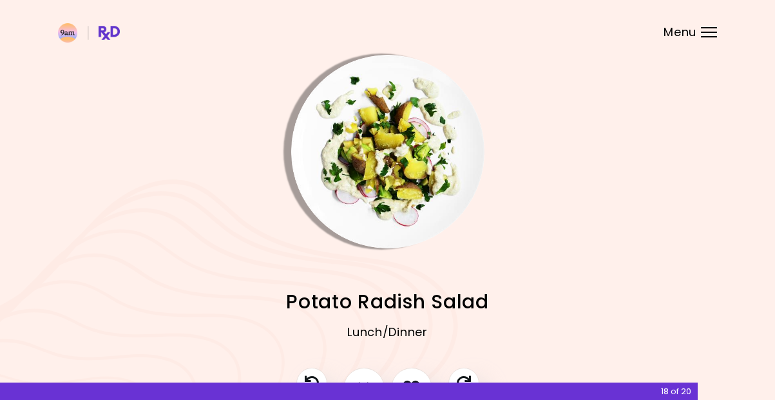
click at [370, 383] on div "18 of 20" at bounding box center [349, 390] width 698 height 17
click at [371, 371] on button "I don't like this recipe" at bounding box center [364, 388] width 48 height 48
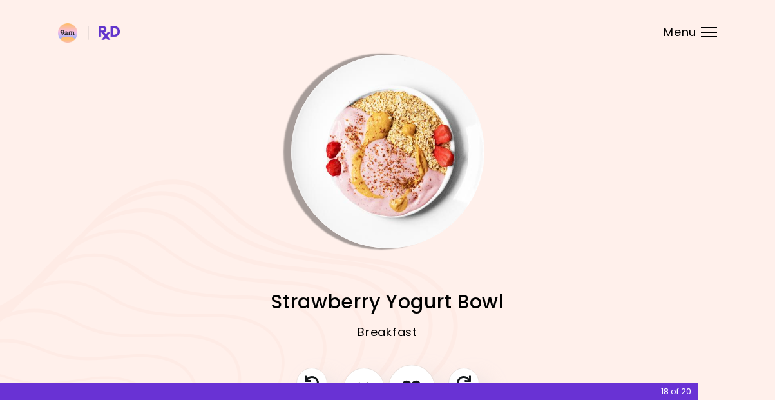
click at [410, 375] on button "I like this recipe" at bounding box center [412, 388] width 48 height 48
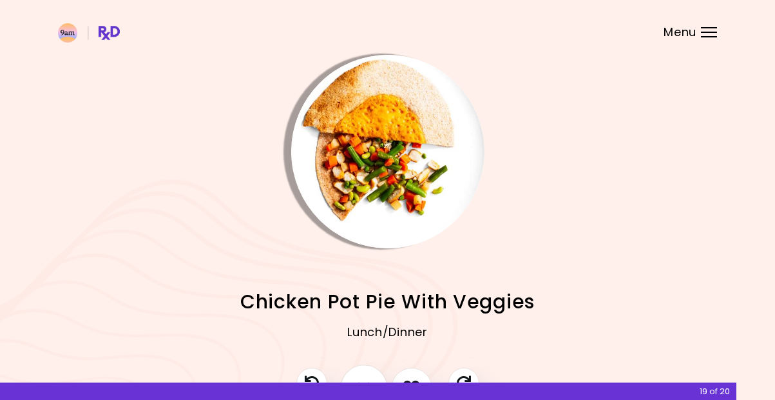
click at [370, 374] on button "I don't like this recipe" at bounding box center [364, 388] width 48 height 48
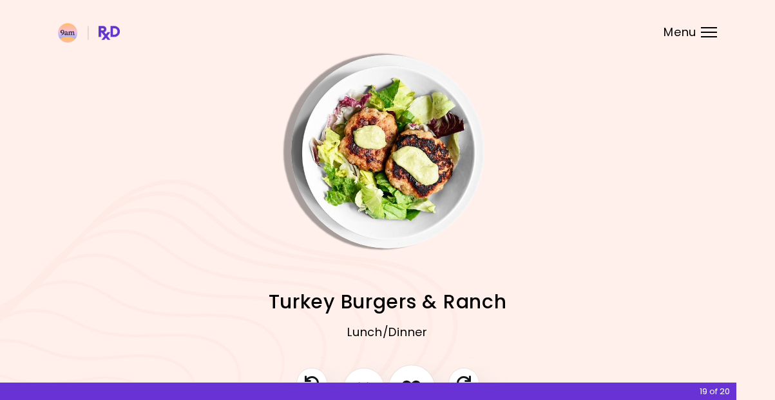
click at [419, 372] on button "I like this recipe" at bounding box center [412, 388] width 48 height 48
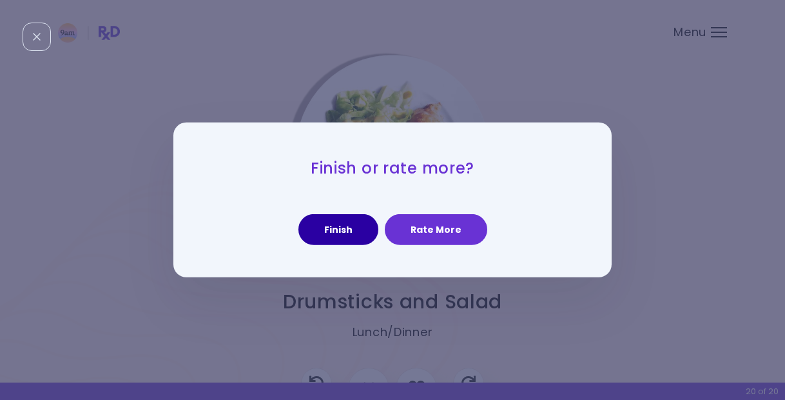
click at [357, 230] on button "Finish" at bounding box center [338, 229] width 80 height 31
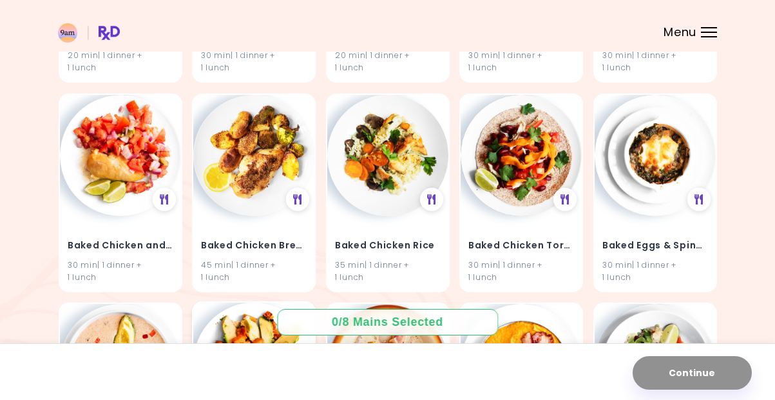
scroll to position [967, 0]
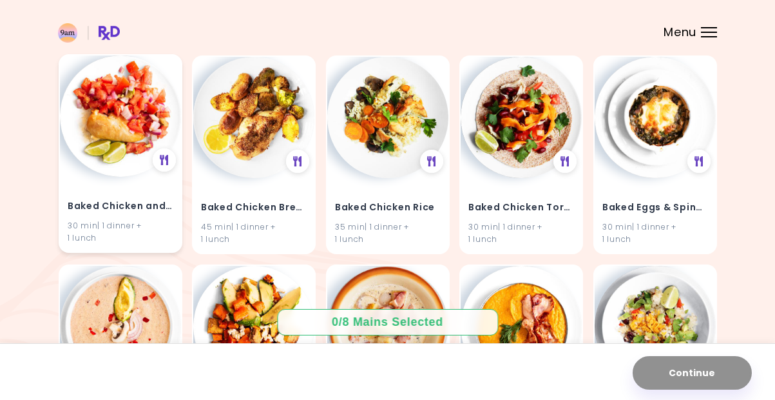
click at [98, 217] on div "Baked Chicken and Salsa 30 min | 1 dinner + 1 lunch" at bounding box center [120, 213] width 121 height 75
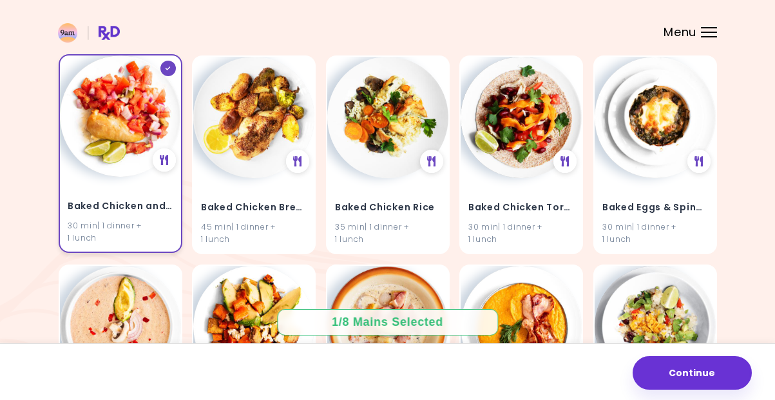
click at [167, 69] on icon at bounding box center [167, 67] width 5 height 3
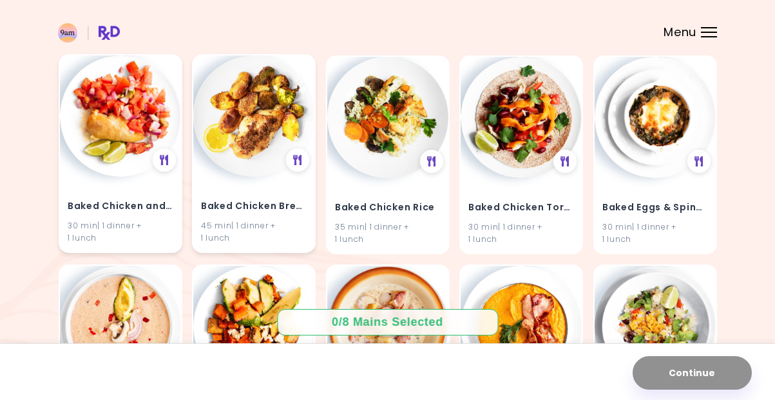
click at [262, 160] on img at bounding box center [253, 115] width 121 height 121
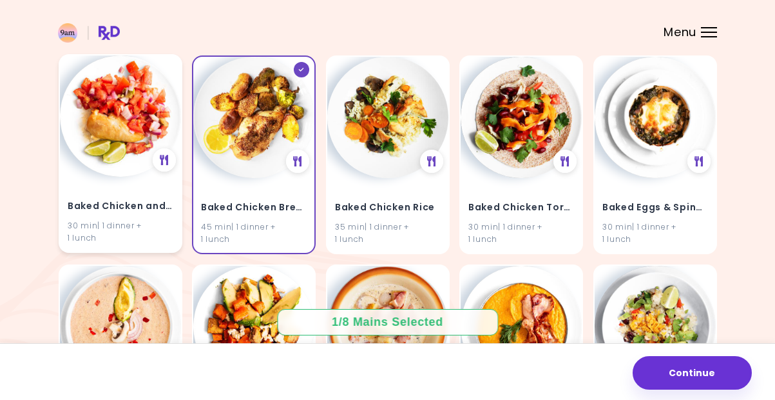
click at [128, 130] on img at bounding box center [120, 115] width 121 height 121
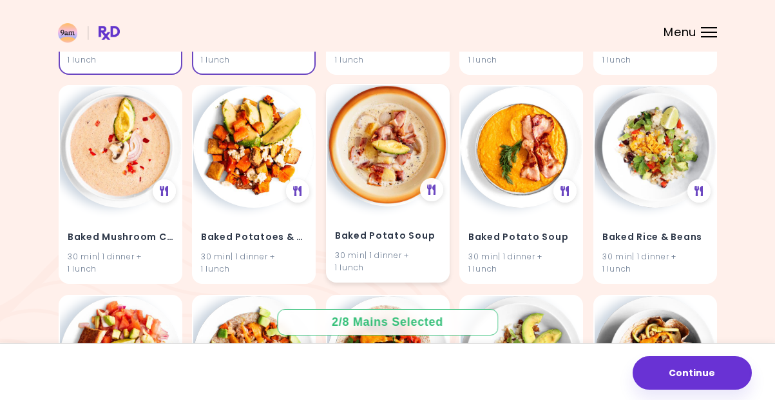
scroll to position [1160, 0]
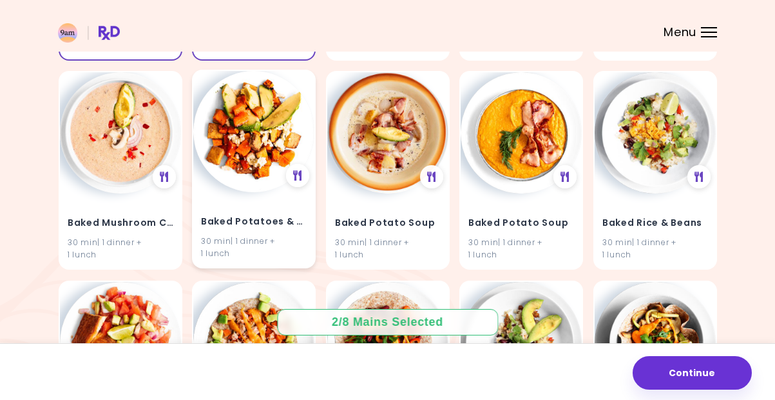
click at [253, 170] on img at bounding box center [253, 131] width 121 height 121
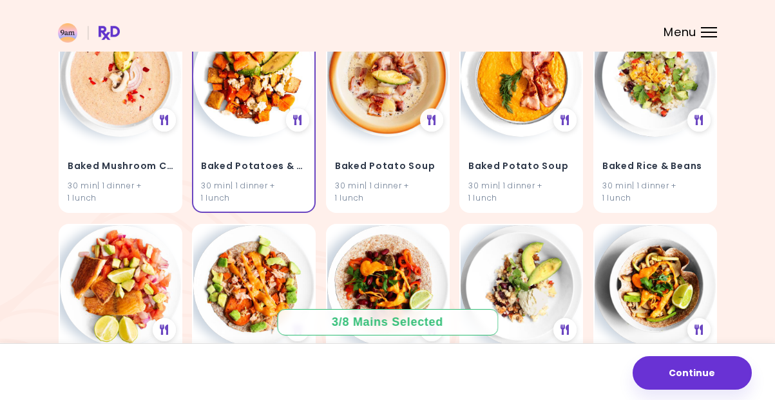
scroll to position [1224, 0]
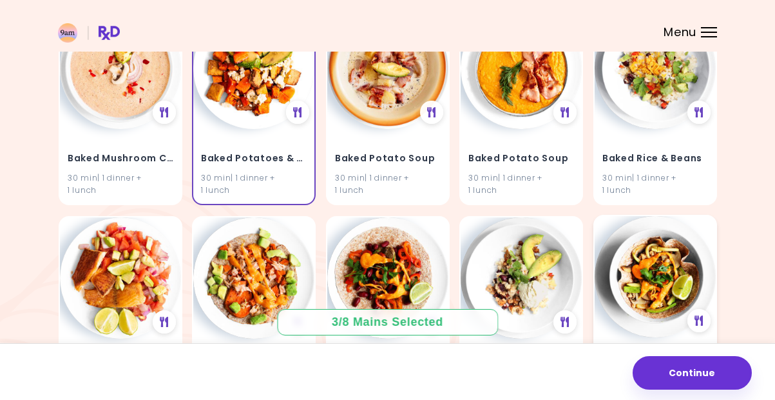
drag, startPoint x: 616, startPoint y: 219, endPoint x: 631, endPoint y: 273, distance: 55.7
click at [631, 273] on div "Baked Turkey Tortillas 30 min | 1 dinner + 1 lunch" at bounding box center [655, 314] width 124 height 198
click at [617, 316] on img at bounding box center [655, 276] width 121 height 121
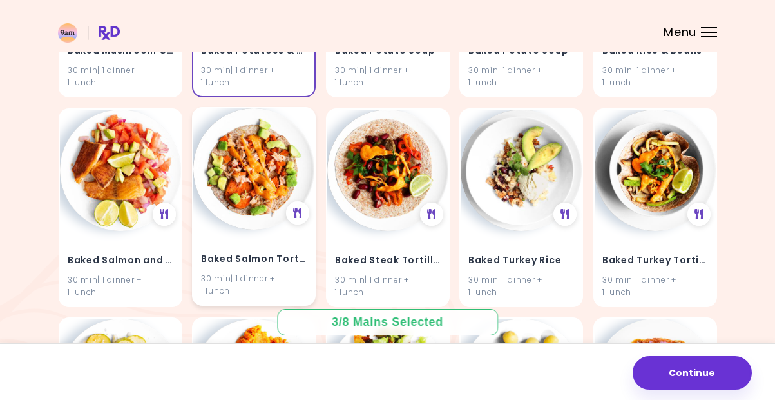
scroll to position [1353, 0]
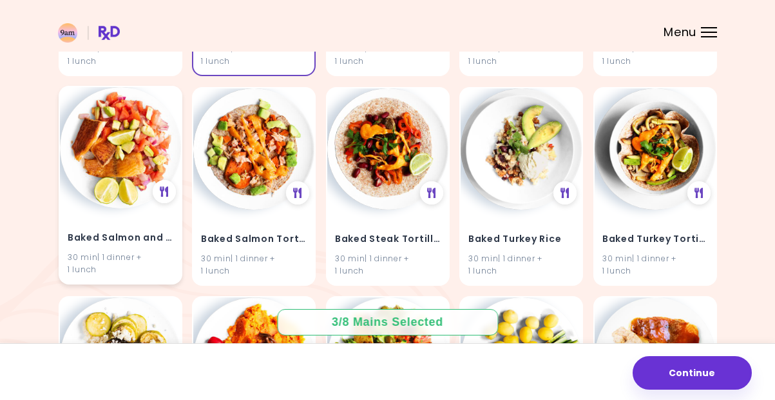
click at [142, 247] on h4 "Baked Salmon and Salsa" at bounding box center [121, 237] width 106 height 21
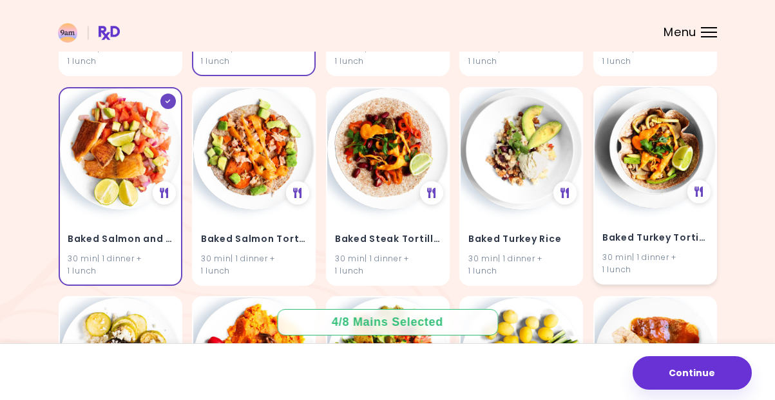
click at [646, 236] on h4 "Baked Turkey Tortillas" at bounding box center [655, 237] width 106 height 21
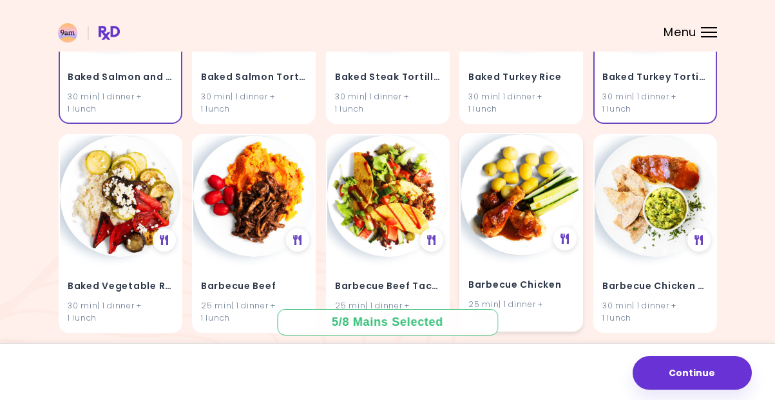
scroll to position [1546, 0]
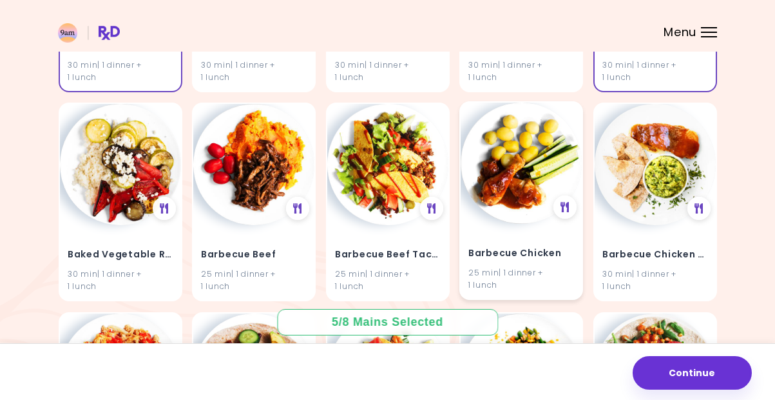
click at [507, 193] on img at bounding box center [521, 162] width 121 height 121
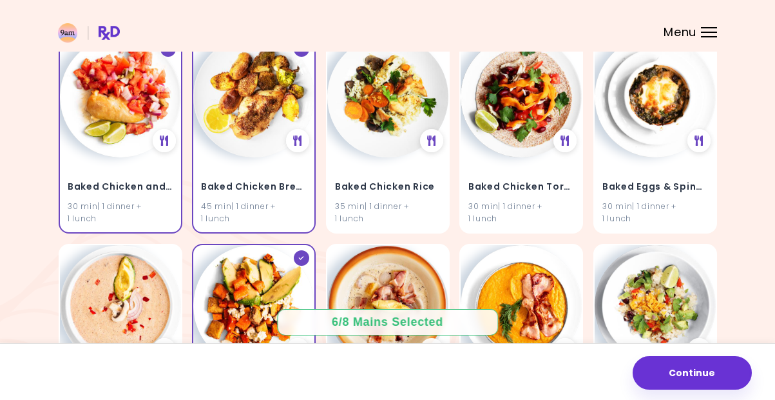
scroll to position [967, 0]
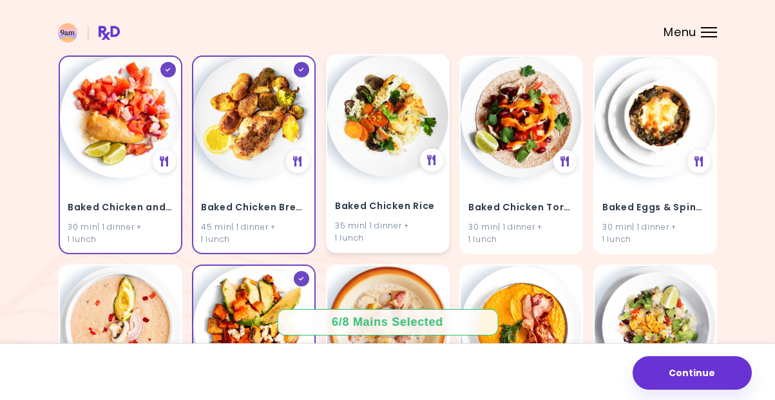
click at [396, 131] on img at bounding box center [387, 115] width 121 height 121
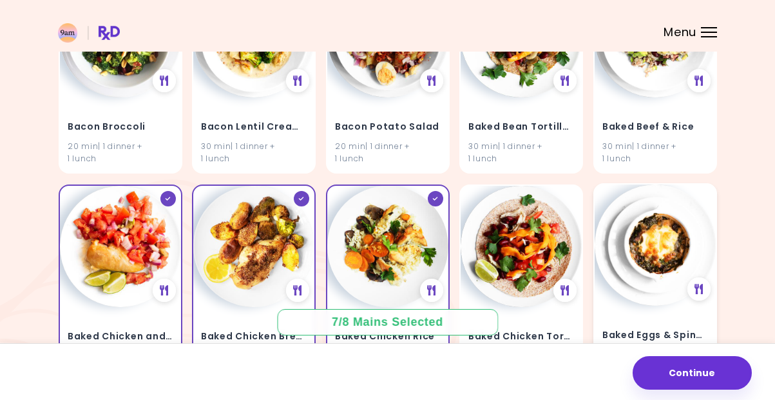
scroll to position [902, 0]
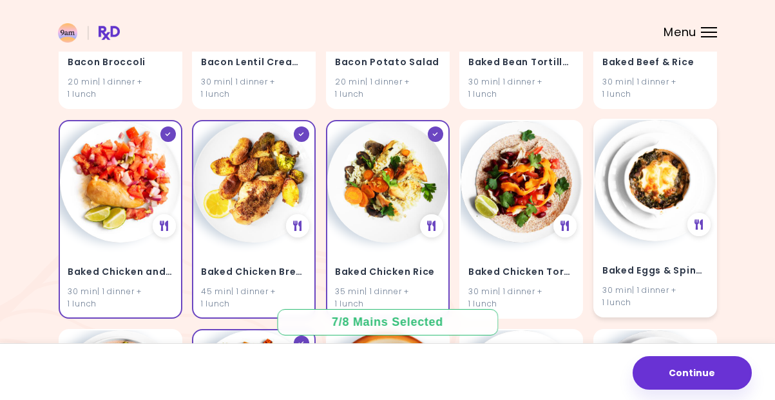
click at [668, 195] on img at bounding box center [655, 180] width 121 height 121
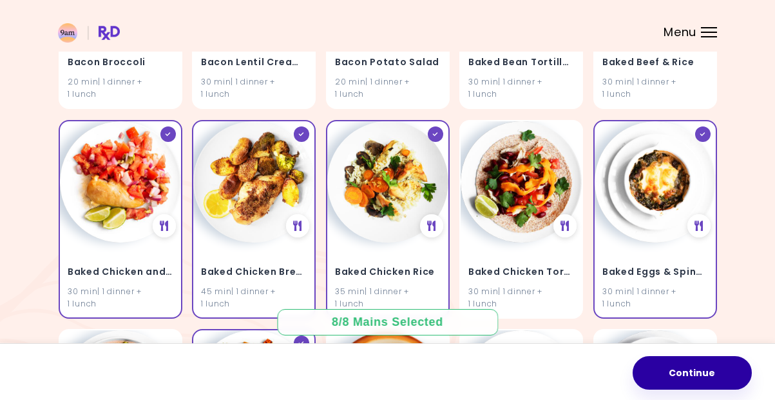
click at [733, 370] on button "Continue" at bounding box center [692, 373] width 119 height 34
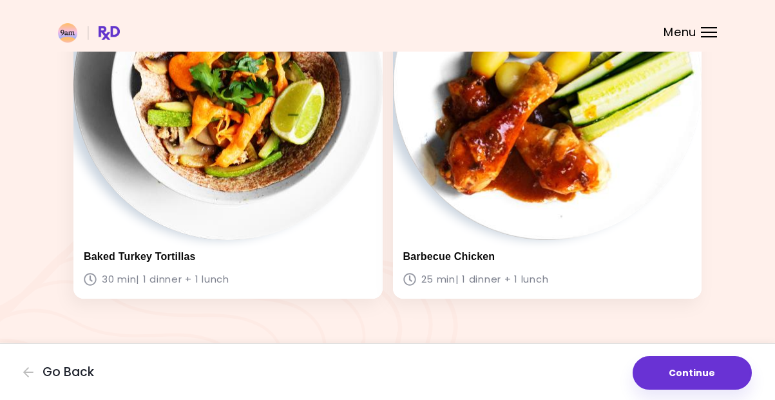
scroll to position [1342, 0]
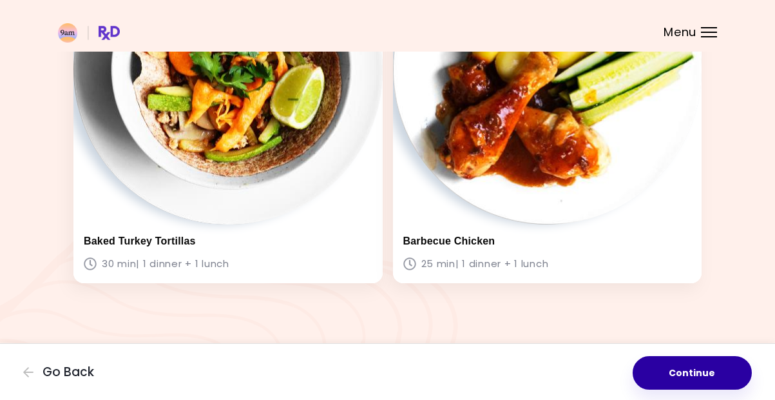
click at [706, 381] on button "Continue" at bounding box center [692, 373] width 119 height 34
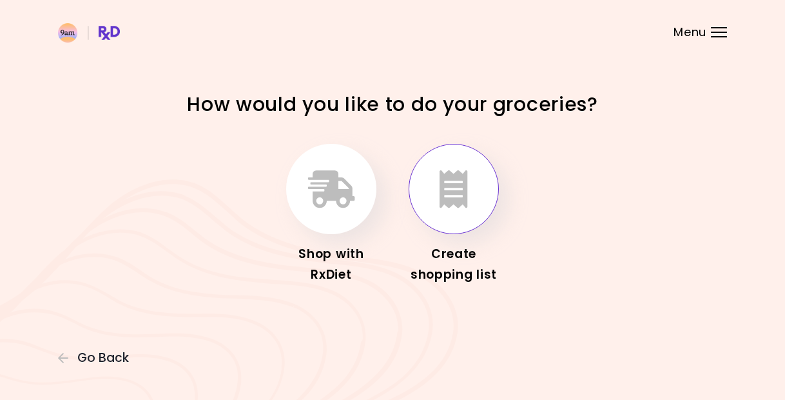
click at [468, 202] on button "button" at bounding box center [454, 189] width 90 height 90
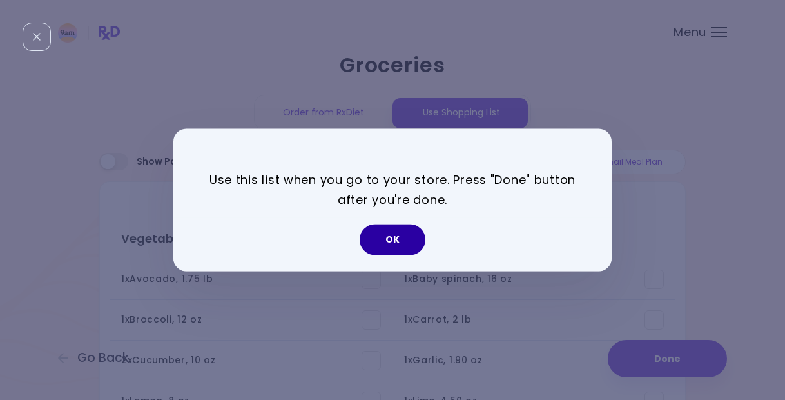
click at [401, 244] on button "OK" at bounding box center [393, 239] width 66 height 31
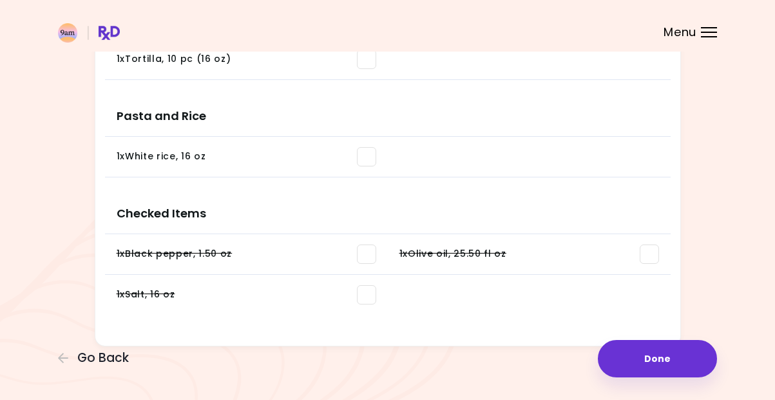
scroll to position [1032, 0]
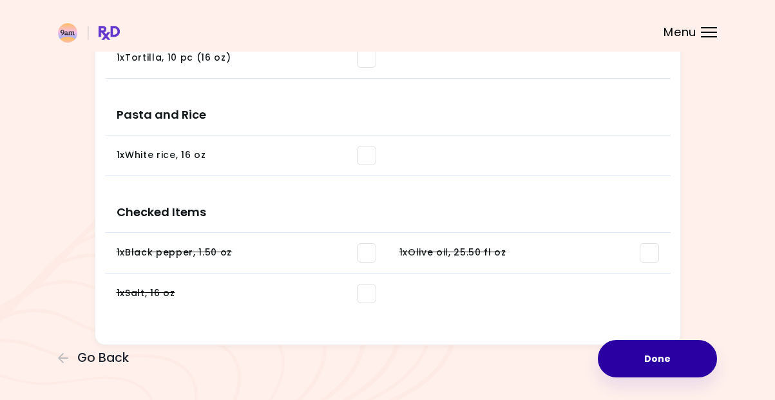
drag, startPoint x: 657, startPoint y: 358, endPoint x: 668, endPoint y: 351, distance: 12.5
click at [659, 356] on button "Done" at bounding box center [657, 358] width 119 height 37
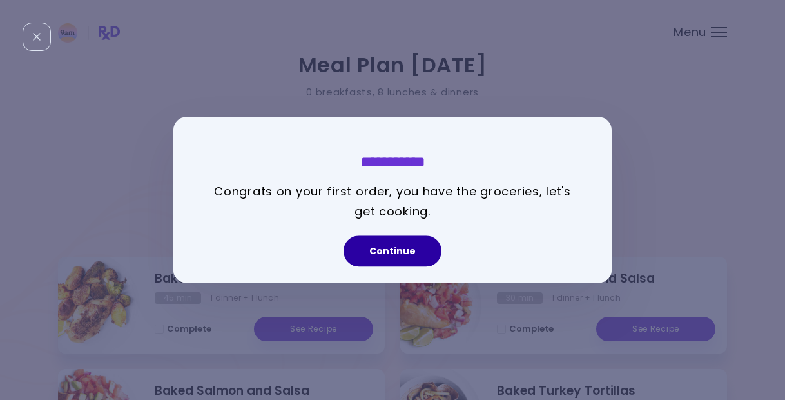
click at [425, 256] on button "Continue" at bounding box center [392, 251] width 98 height 31
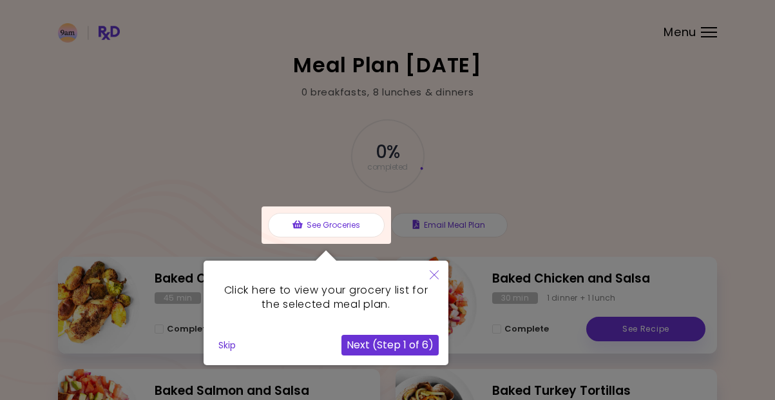
click at [390, 341] on button "Next (Step 1 of 6)" at bounding box center [390, 344] width 97 height 21
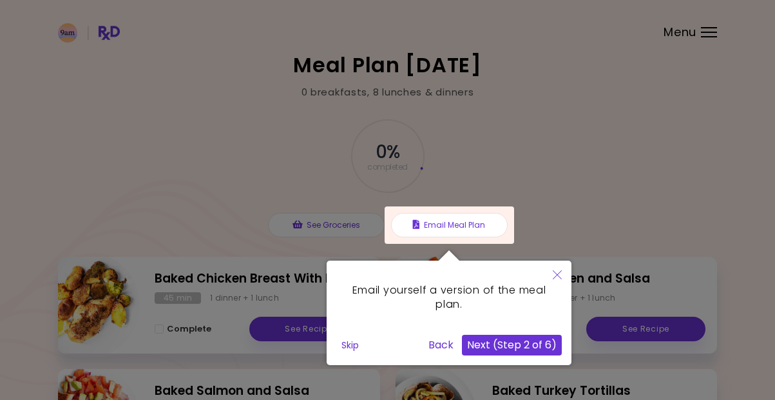
click at [457, 230] on div at bounding box center [450, 224] width 130 height 37
click at [454, 227] on div at bounding box center [450, 224] width 130 height 37
click at [523, 351] on button "Next (Step 2 of 6)" at bounding box center [512, 344] width 100 height 21
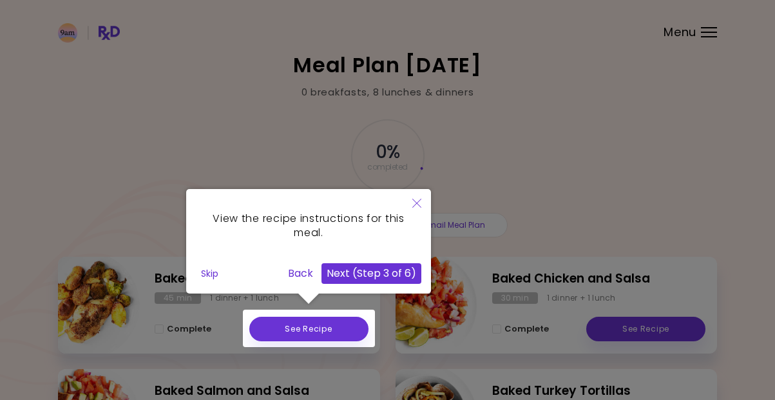
click at [373, 278] on button "Next (Step 3 of 6)" at bounding box center [372, 273] width 100 height 21
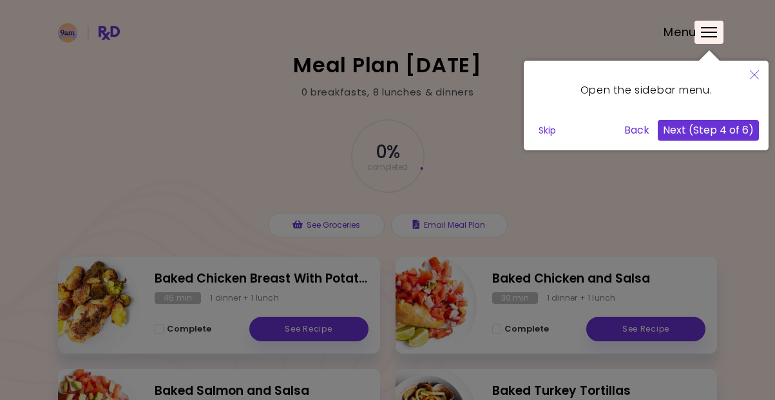
click at [637, 133] on button "Back" at bounding box center [636, 130] width 35 height 21
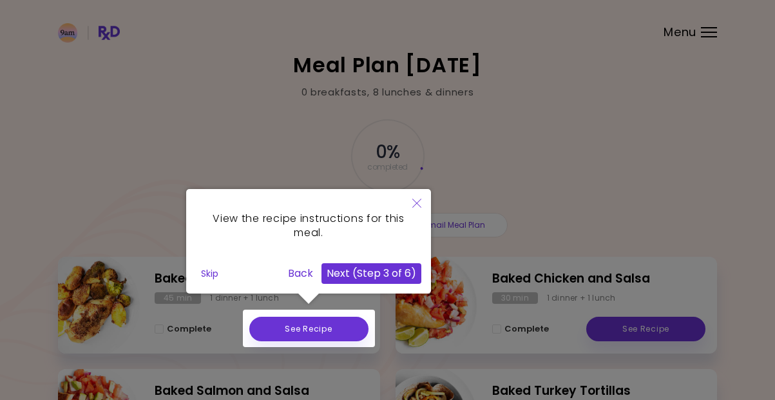
click at [371, 270] on button "Next (Step 3 of 6)" at bounding box center [372, 273] width 100 height 21
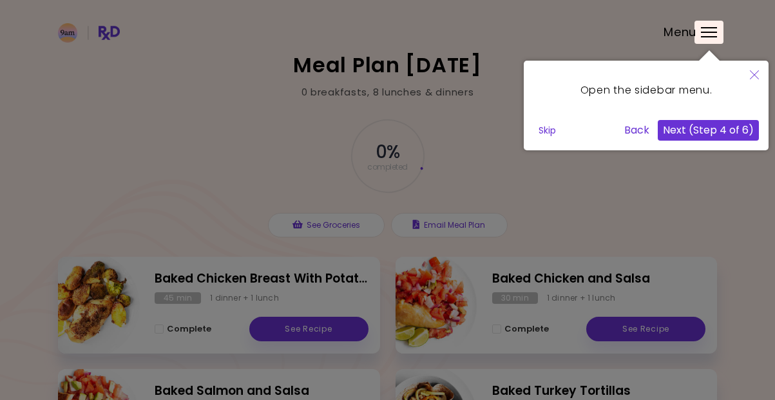
click at [727, 132] on button "Next (Step 4 of 6)" at bounding box center [708, 130] width 101 height 21
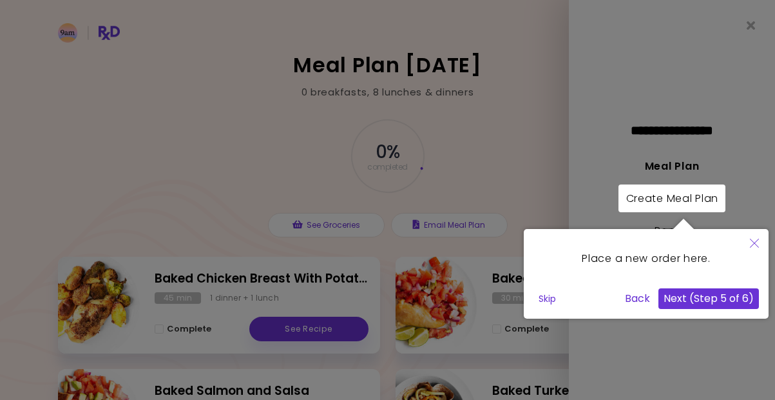
click at [705, 300] on button "Next (Step 5 of 6)" at bounding box center [709, 298] width 101 height 21
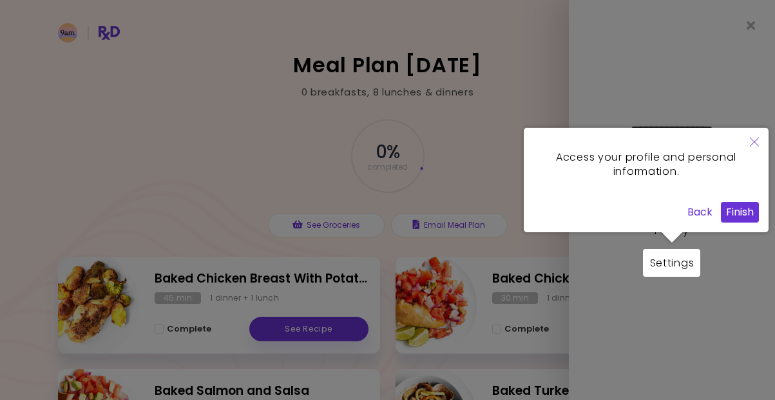
click at [746, 213] on button "Finish" at bounding box center [740, 212] width 38 height 21
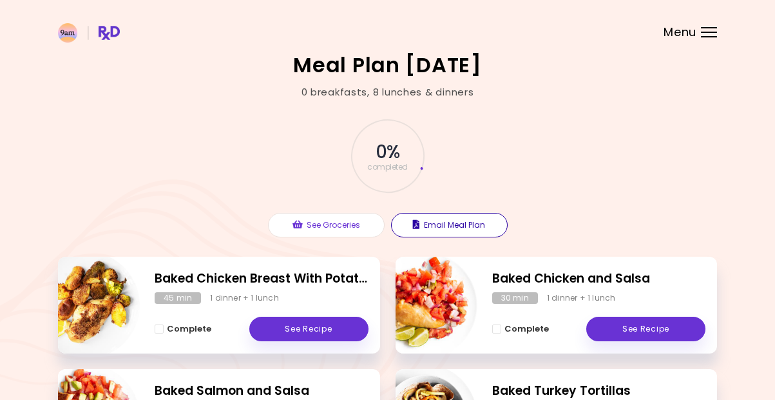
click at [483, 231] on button "Email Meal Plan" at bounding box center [449, 225] width 117 height 24
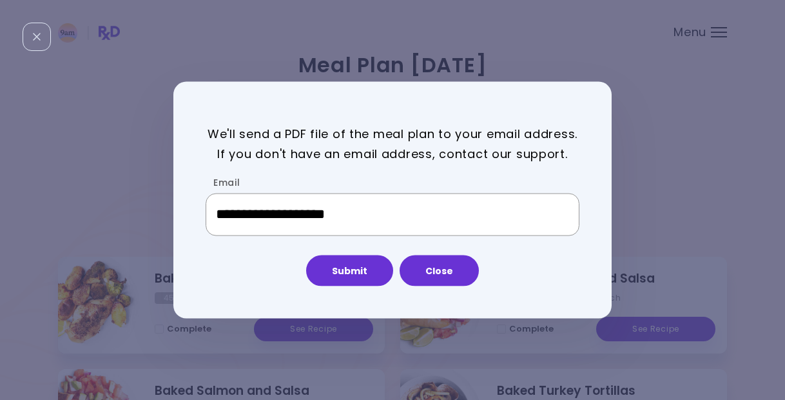
drag, startPoint x: 279, startPoint y: 215, endPoint x: 236, endPoint y: 216, distance: 43.2
click at [233, 216] on input "**********" at bounding box center [393, 214] width 374 height 43
drag, startPoint x: 407, startPoint y: 220, endPoint x: 198, endPoint y: 213, distance: 208.9
click at [198, 213] on div "**********" at bounding box center [385, 200] width 425 height 172
type input "**********"
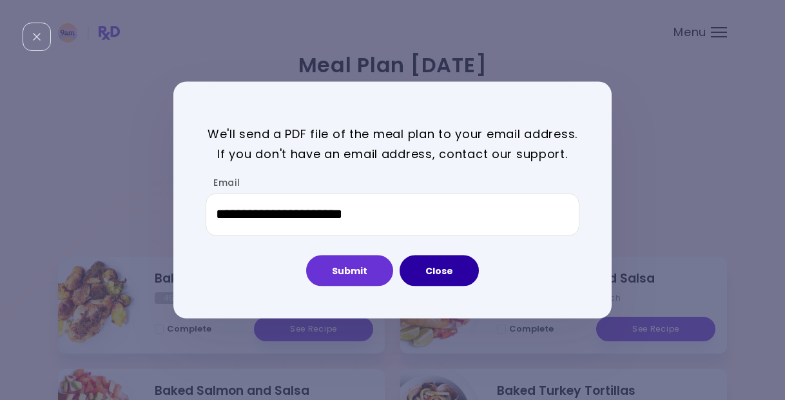
click at [438, 278] on button "Close" at bounding box center [439, 270] width 79 height 31
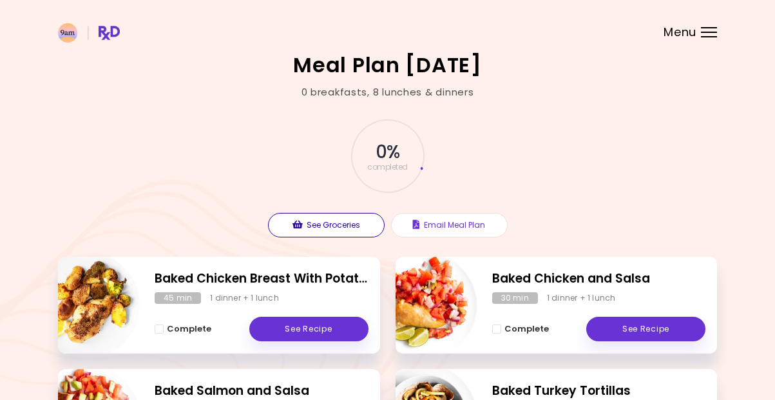
click at [329, 227] on button "See Groceries" at bounding box center [326, 225] width 117 height 24
